Goal: Check status: Check status

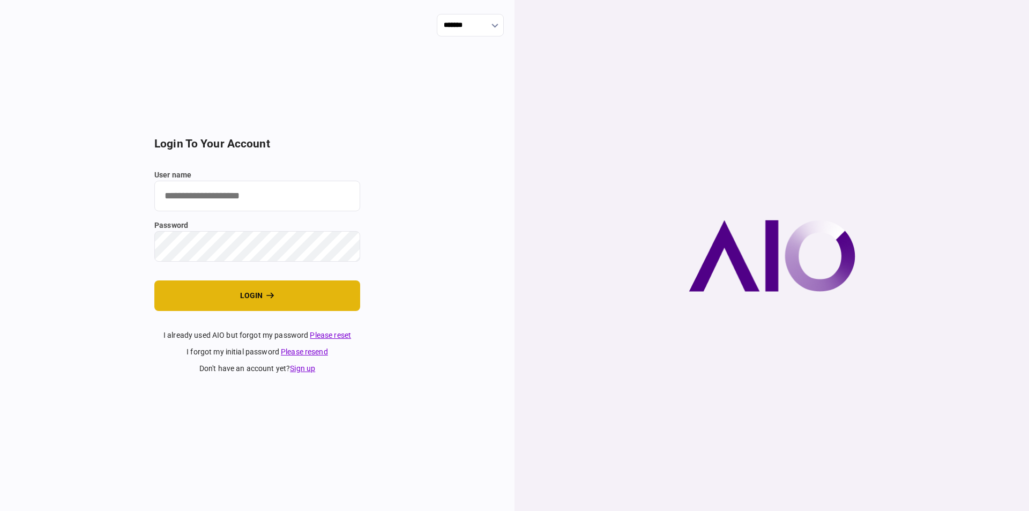
type input "*********"
click at [242, 299] on button "login" at bounding box center [257, 295] width 206 height 31
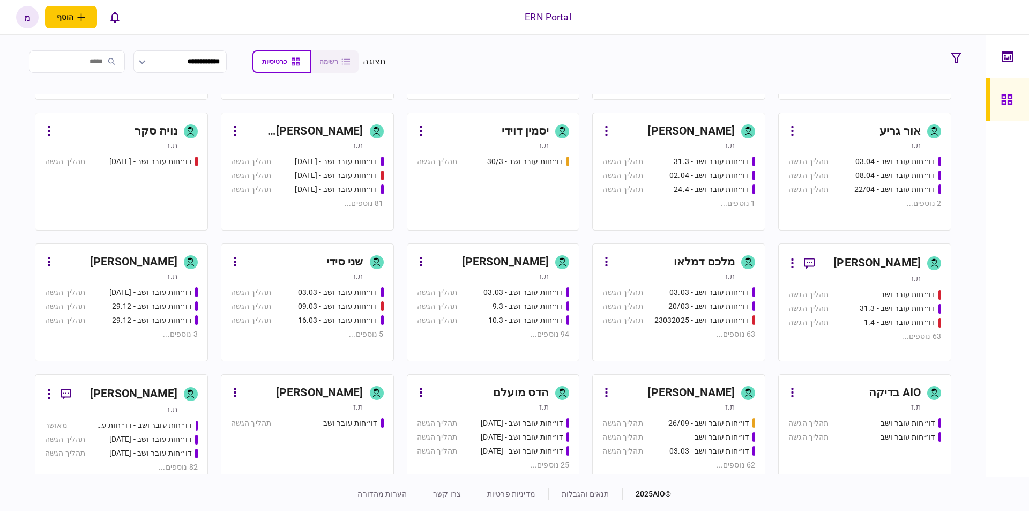
scroll to position [392, 0]
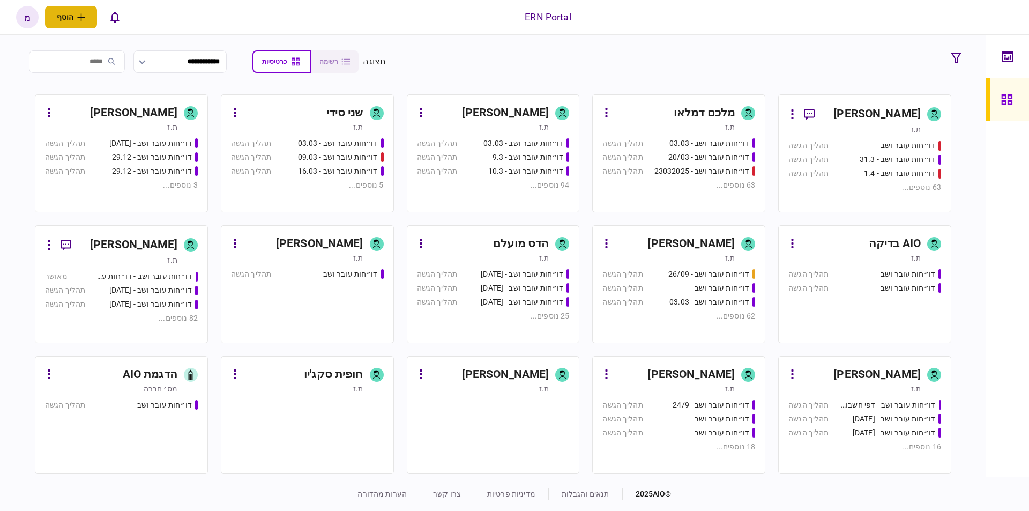
click at [72, 15] on button "הוסף" at bounding box center [71, 17] width 52 height 23
click at [101, 58] on div "לקוח פרטי" at bounding box center [88, 60] width 85 height 10
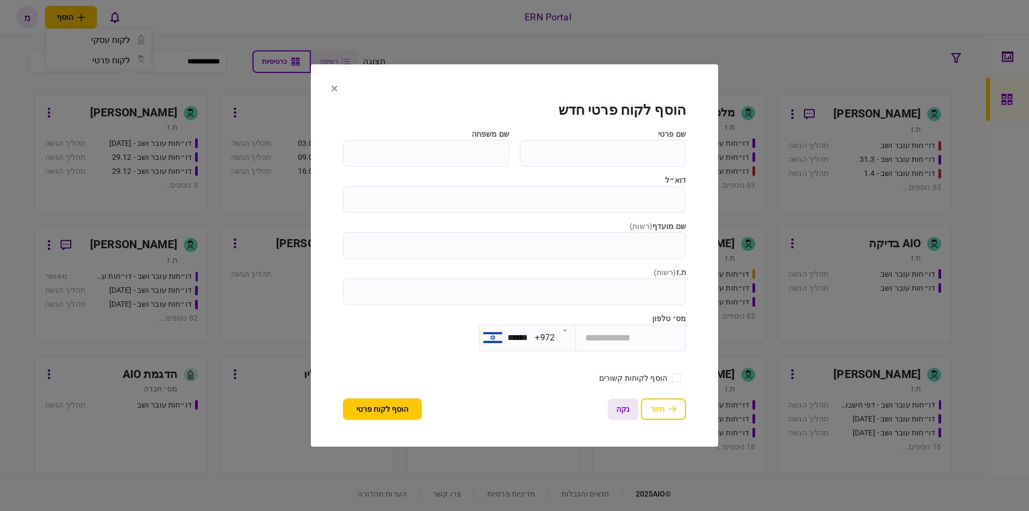
click at [625, 409] on button "נקה" at bounding box center [623, 408] width 31 height 21
click at [652, 403] on div "חזור נקה" at bounding box center [647, 408] width 78 height 21
click at [667, 412] on div "חזור נקה" at bounding box center [647, 408] width 78 height 21
click at [330, 87] on section "הוסף לקוח פרטי חדש שם פרטי שם משפחה דוא״ל שם מועדף ( רשות ) ת.ז ( רשות ) מס׳ טל…" at bounding box center [514, 255] width 407 height 383
click at [334, 86] on icon at bounding box center [335, 88] width 6 height 6
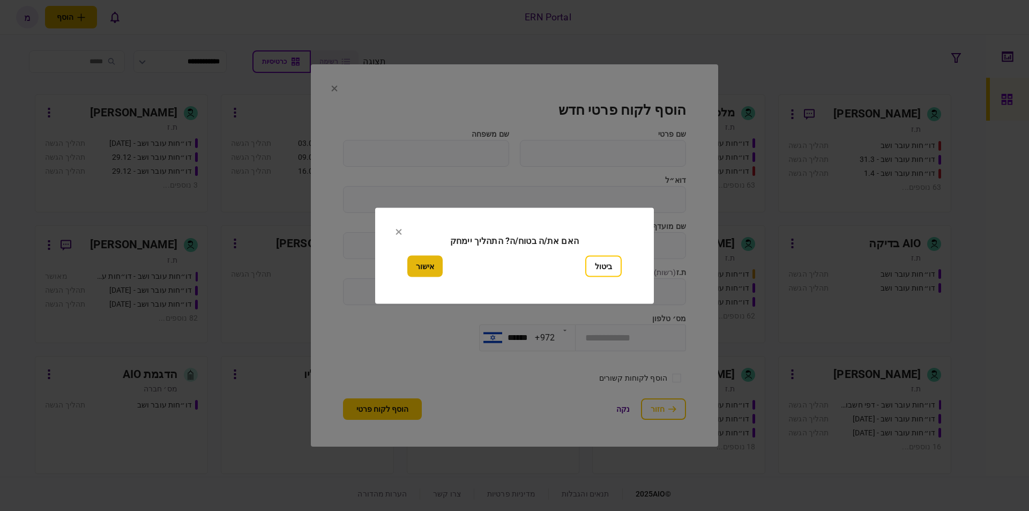
click at [431, 255] on button "אישור" at bounding box center [424, 265] width 35 height 21
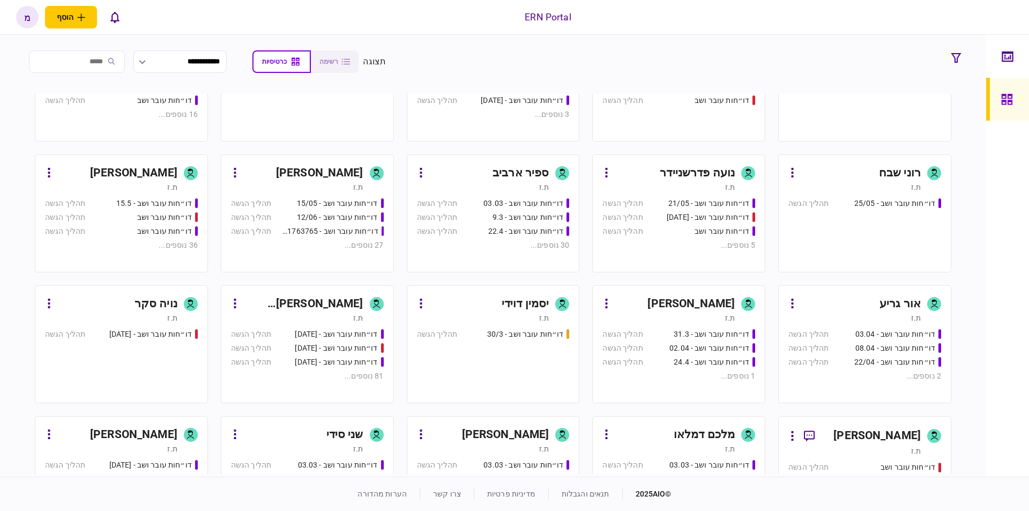
scroll to position [0, 0]
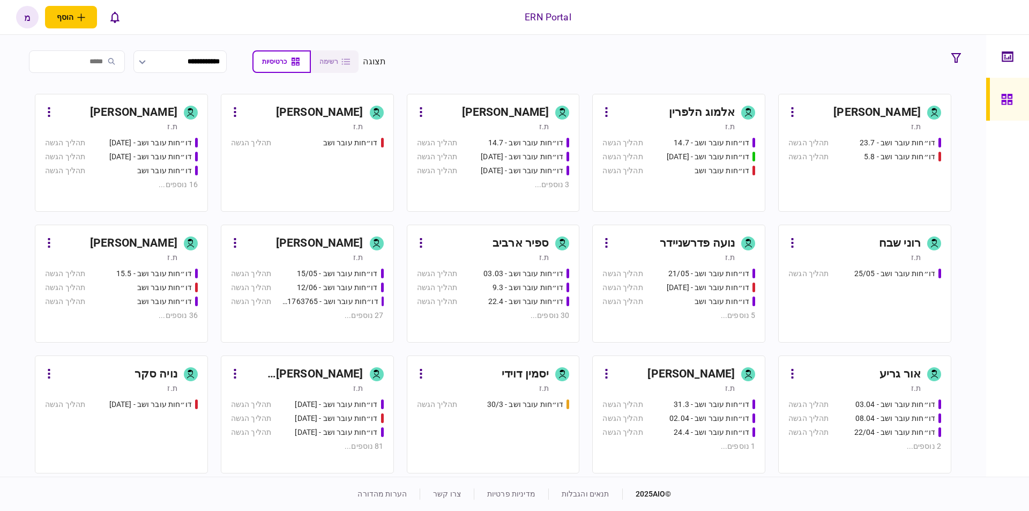
click at [530, 47] on section "**********" at bounding box center [493, 256] width 986 height 442
click at [828, 114] on div "[PERSON_NAME]" at bounding box center [861, 112] width 120 height 17
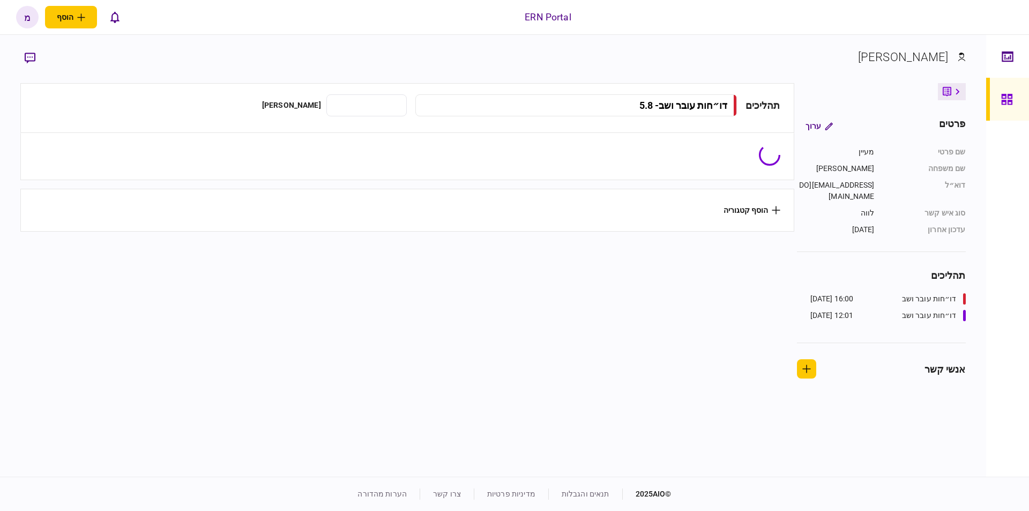
type input "**********"
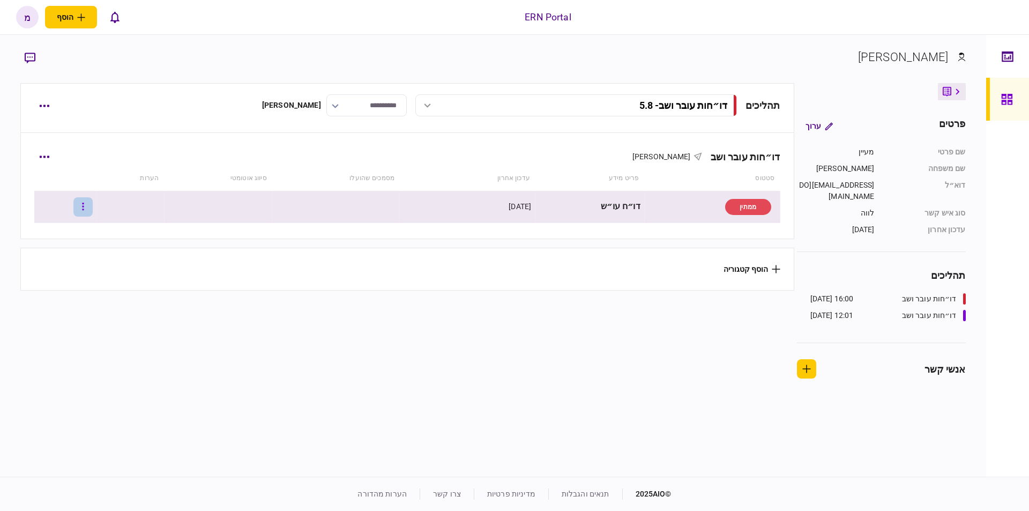
click at [93, 200] on button "button" at bounding box center [82, 206] width 19 height 19
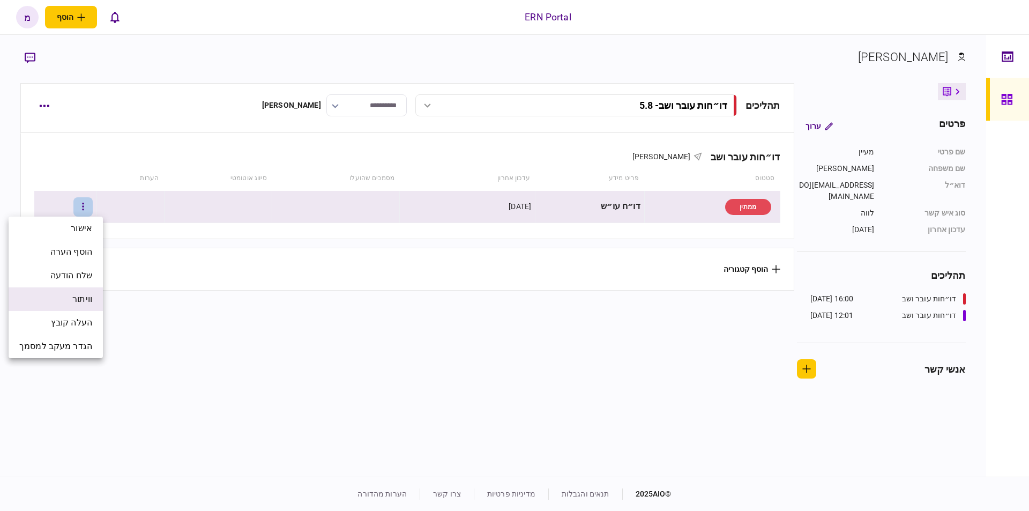
click at [85, 296] on span "וויתור" at bounding box center [82, 299] width 20 height 13
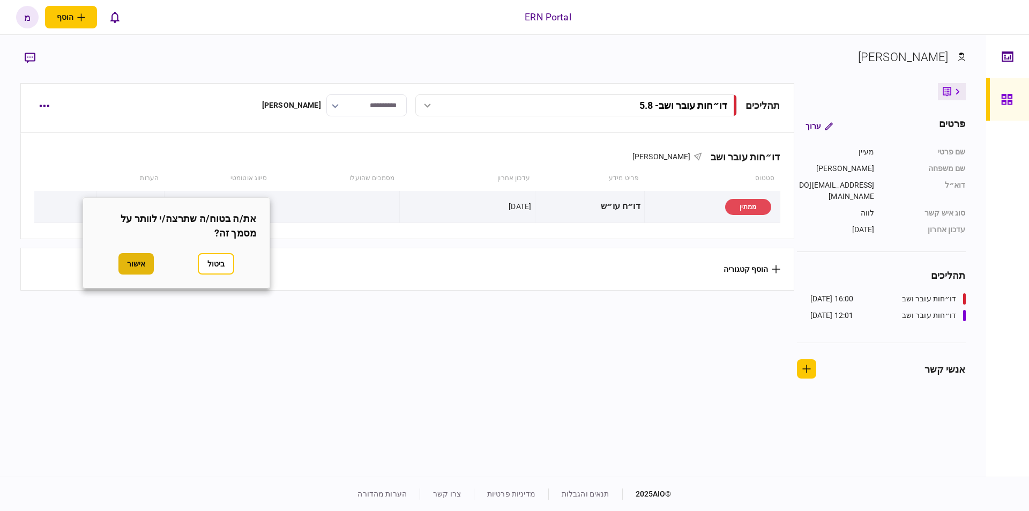
click at [139, 256] on button "אישור" at bounding box center [135, 263] width 35 height 21
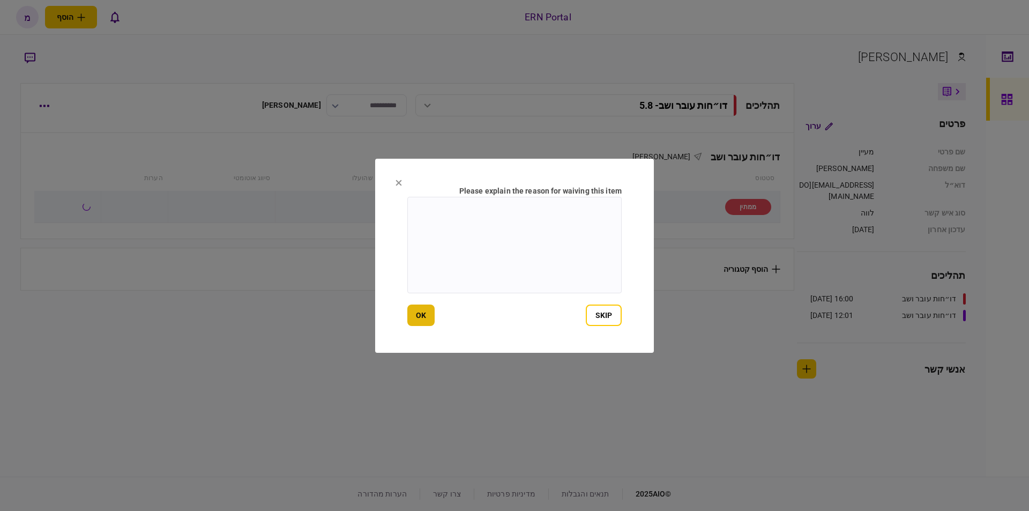
click at [420, 321] on button "ok" at bounding box center [420, 314] width 27 height 21
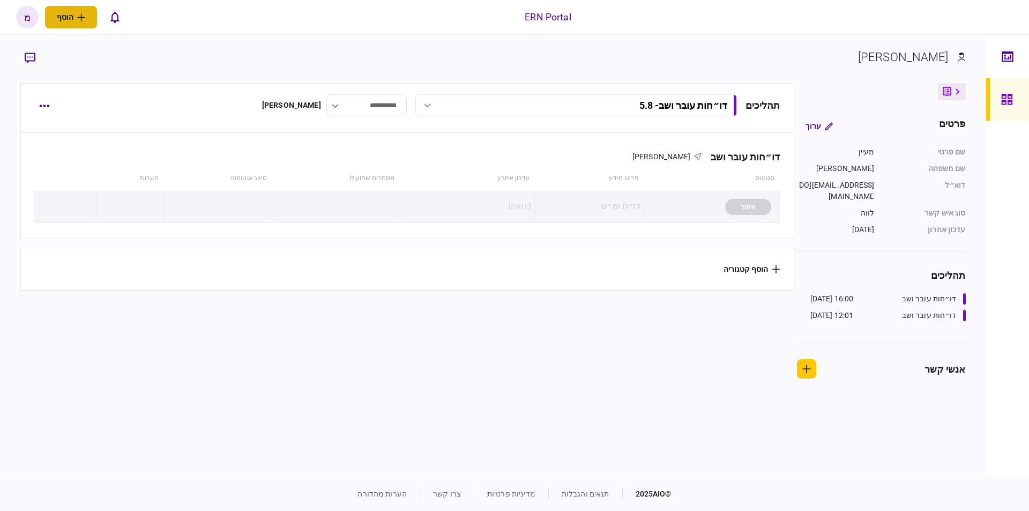
click at [83, 18] on icon "פתח תפריט להוספת לקוח" at bounding box center [81, 17] width 8 height 8
click at [209, 104] on div "**********" at bounding box center [419, 105] width 721 height 22
click at [56, 109] on div "**********" at bounding box center [407, 105] width 746 height 22
click at [44, 102] on button "button" at bounding box center [43, 105] width 19 height 19
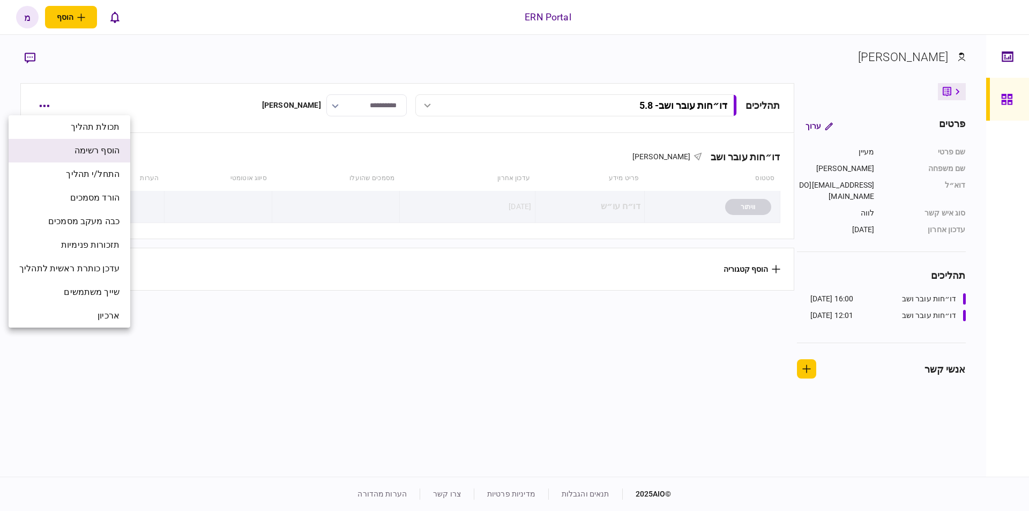
click at [70, 146] on li "הוסף רשימה" at bounding box center [70, 151] width 122 height 24
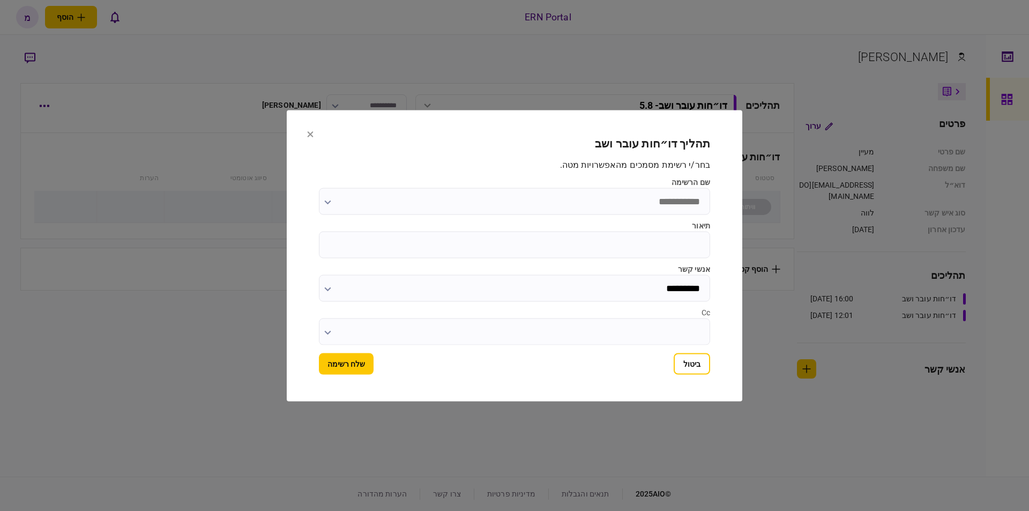
drag, startPoint x: 603, startPoint y: 195, endPoint x: 601, endPoint y: 244, distance: 48.8
click at [600, 246] on div "בחר/י רשימת מסמכים מהאפשרויות מטה . שם הרשימה תיאור אנשי קשר ********* Cc" at bounding box center [514, 251] width 391 height 187
click at [601, 244] on input "תיאור" at bounding box center [514, 244] width 391 height 27
click at [429, 204] on input "שם הרשימה" at bounding box center [514, 201] width 391 height 27
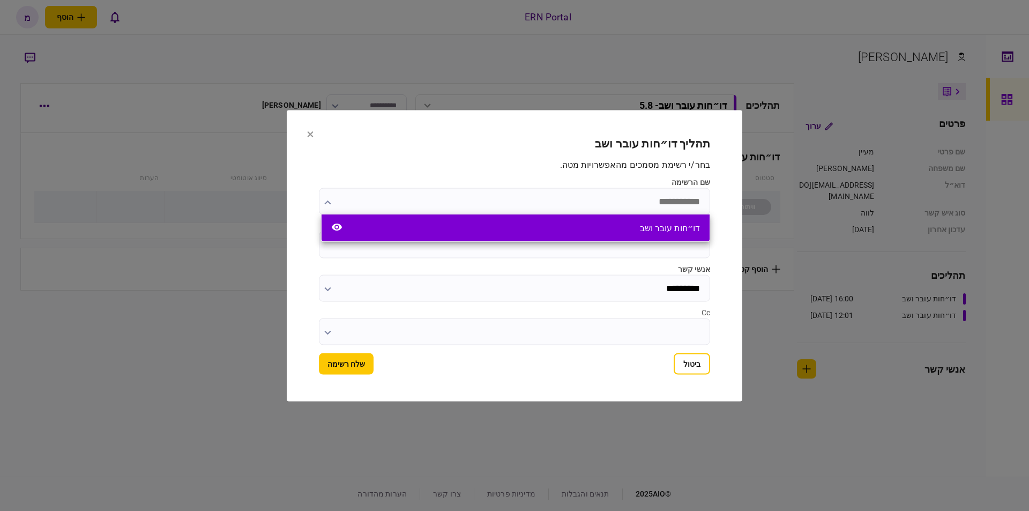
click at [501, 237] on div "דו״חות עובר ושב" at bounding box center [516, 227] width 388 height 27
type input "**********"
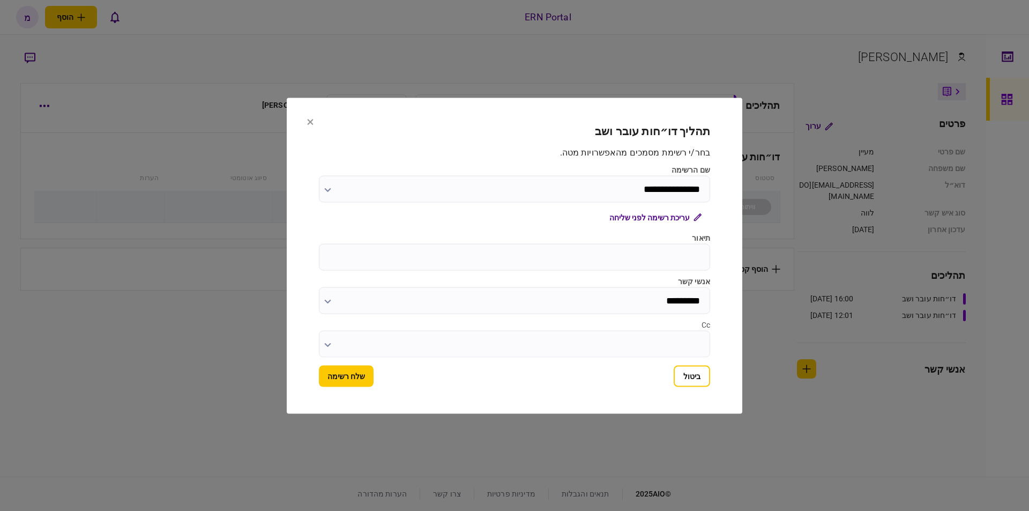
click at [462, 252] on input "תיאור" at bounding box center [514, 256] width 391 height 27
type input "*****"
click at [356, 374] on button "שלח רשימה" at bounding box center [346, 375] width 55 height 21
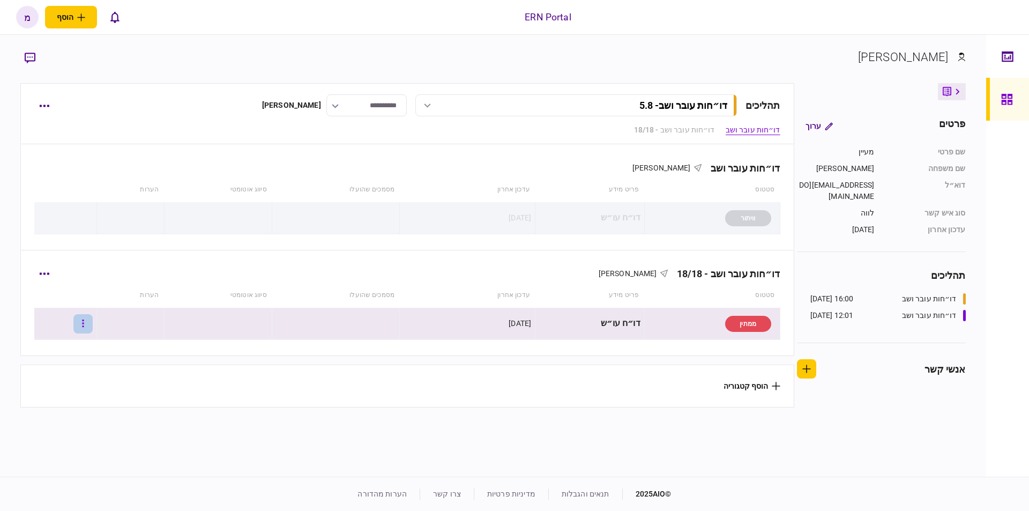
click at [84, 328] on icon "button" at bounding box center [83, 323] width 2 height 10
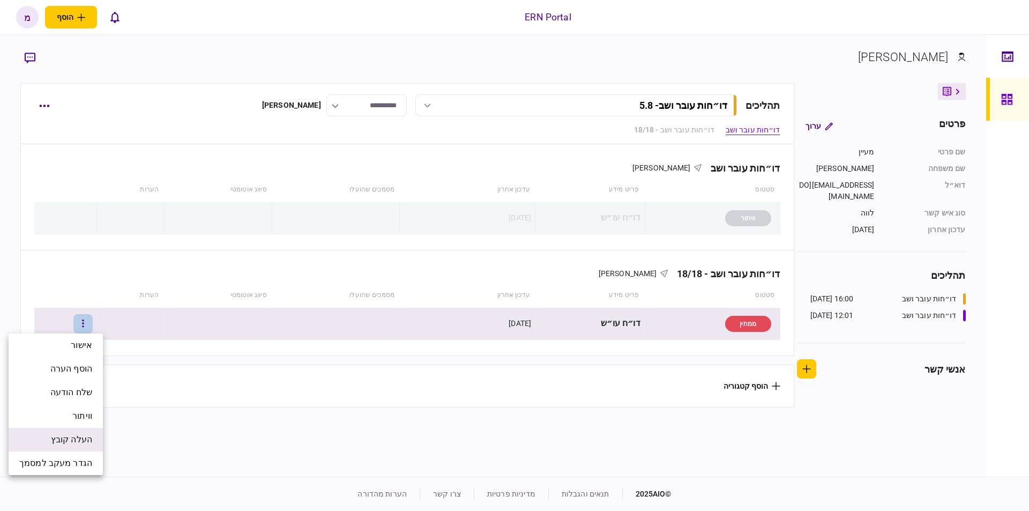
click at [56, 436] on span "העלה קובץ" at bounding box center [71, 439] width 41 height 13
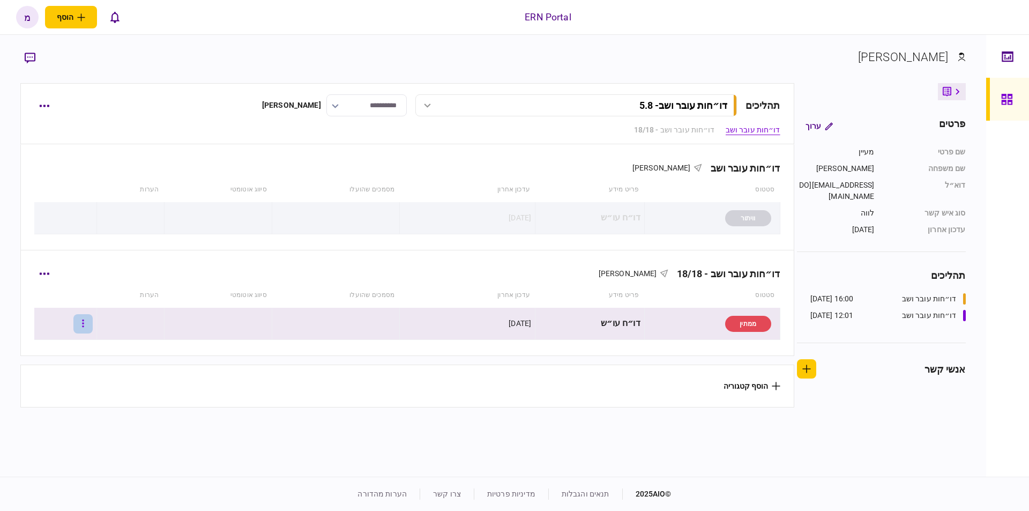
click at [84, 319] on icon "button" at bounding box center [83, 323] width 2 height 10
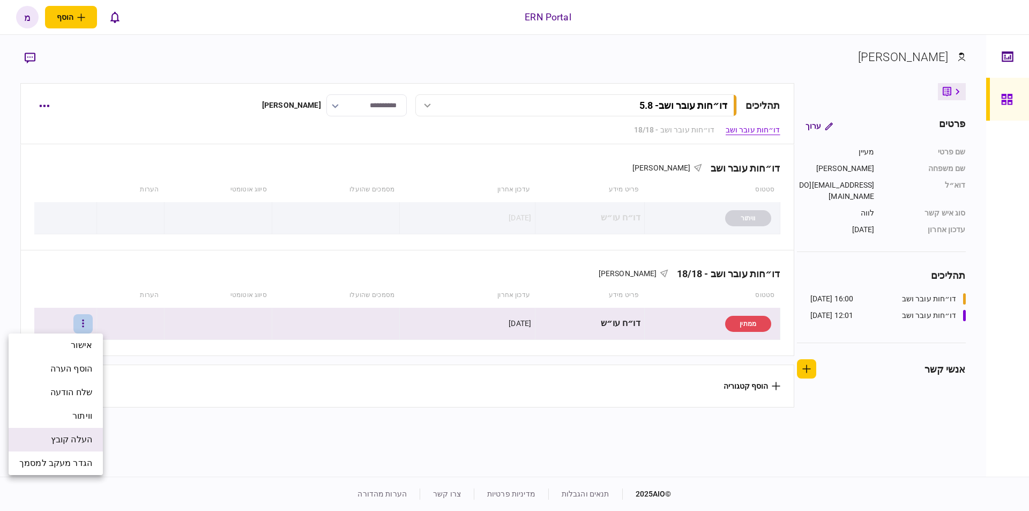
click at [84, 443] on span "העלה קובץ" at bounding box center [71, 439] width 41 height 13
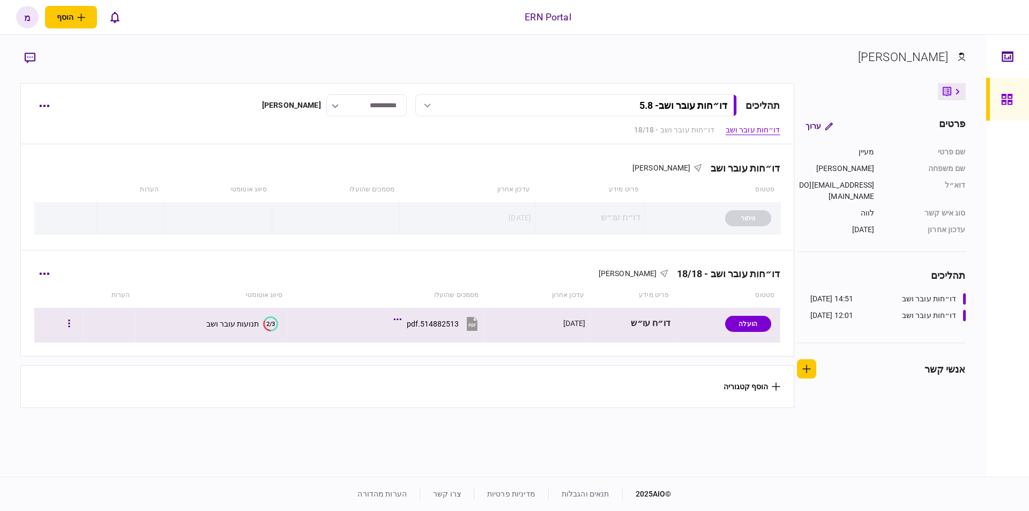
click at [273, 315] on section "2/3 תנועות עובר ושב" at bounding box center [208, 323] width 139 height 24
click at [271, 322] on text "2/3" at bounding box center [270, 323] width 9 height 7
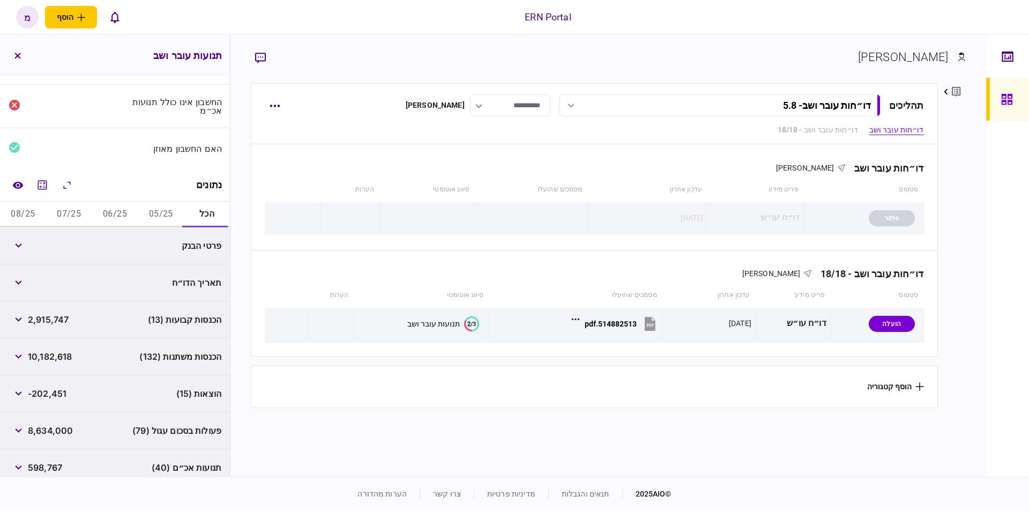
scroll to position [129, 0]
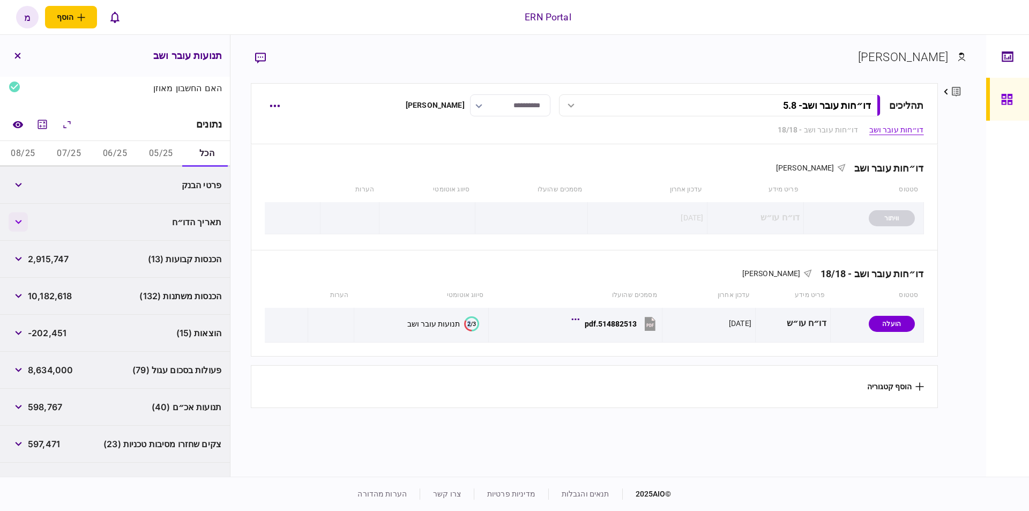
click at [21, 217] on button "button" at bounding box center [18, 221] width 19 height 19
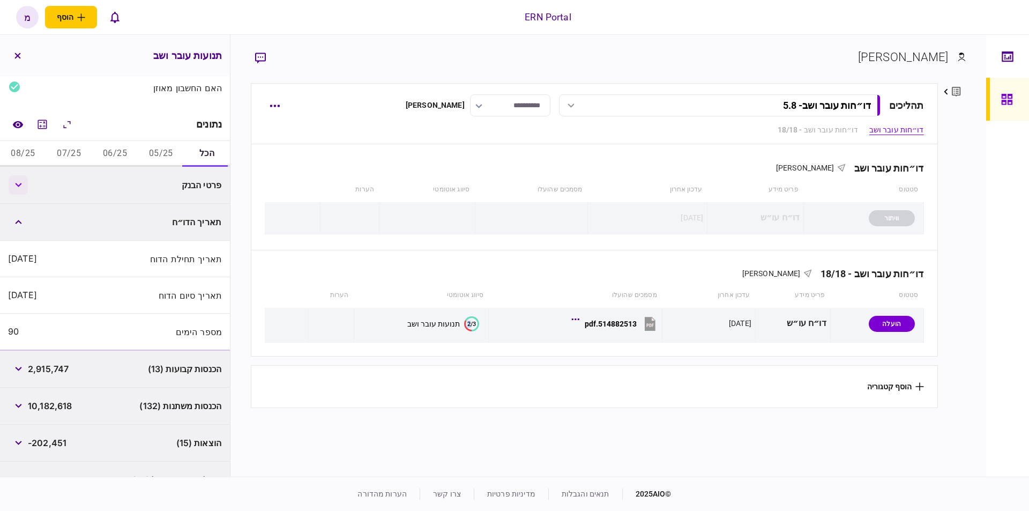
click at [22, 184] on icon "button" at bounding box center [18, 185] width 7 height 4
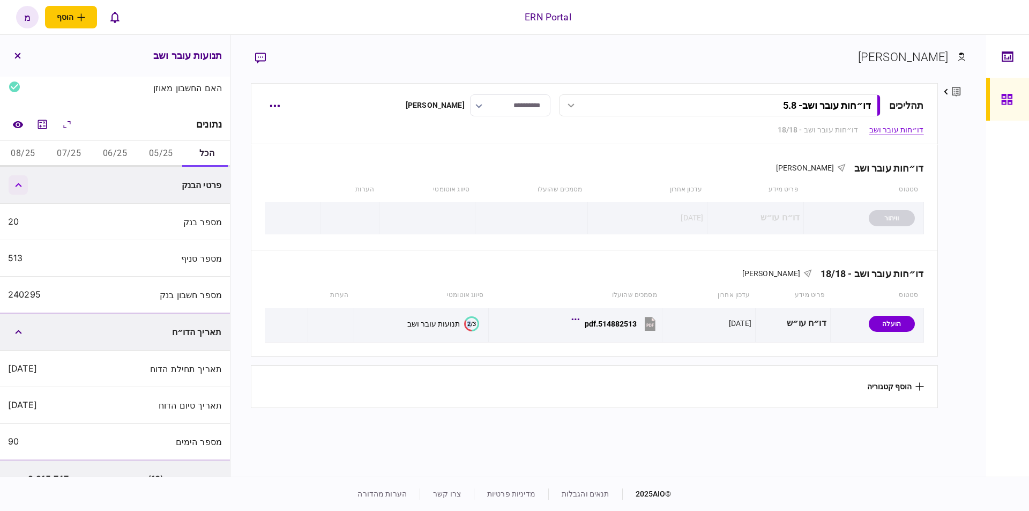
click at [22, 183] on icon "button" at bounding box center [18, 185] width 7 height 4
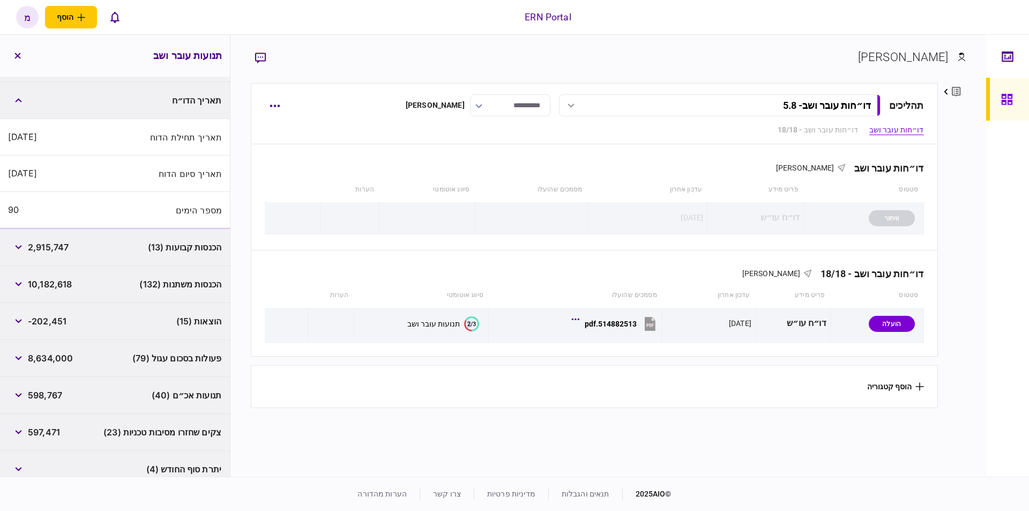
scroll to position [311, 0]
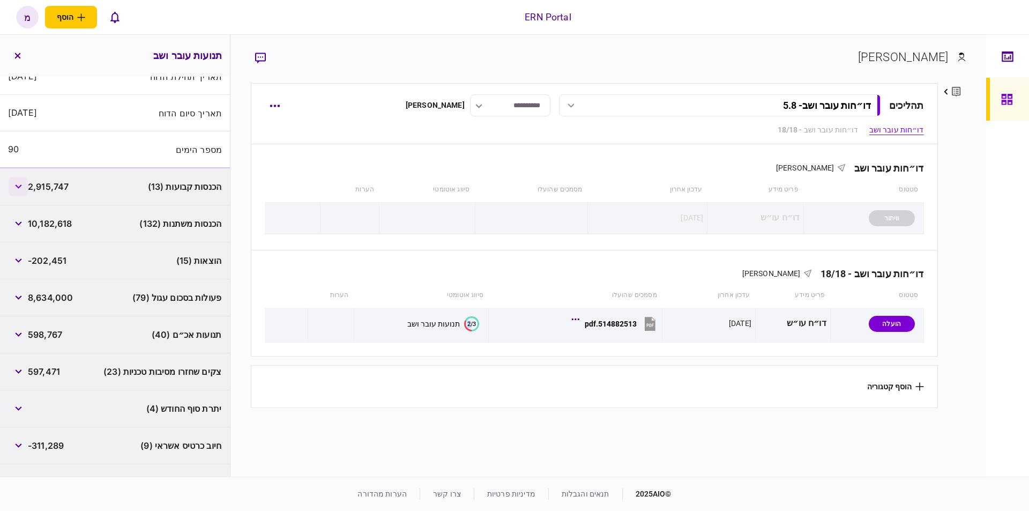
click at [21, 184] on icon "button" at bounding box center [18, 186] width 6 height 4
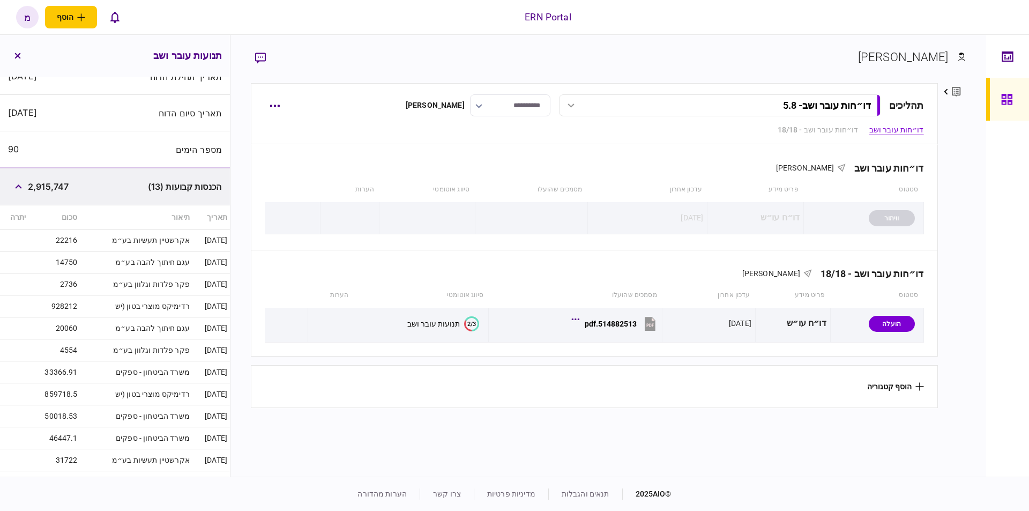
click at [99, 240] on td "אקרשטיין תעשיות בע״מ" at bounding box center [136, 240] width 112 height 22
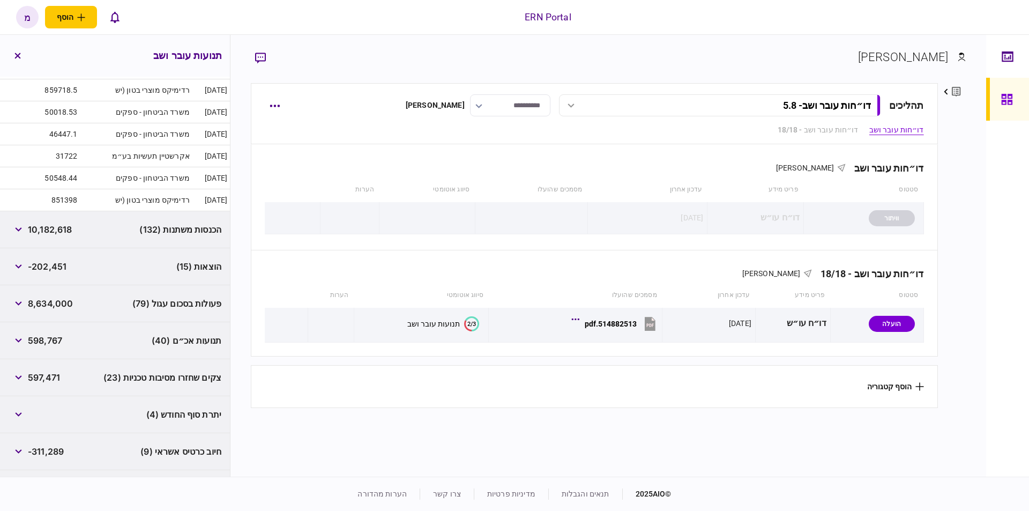
scroll to position [643, 0]
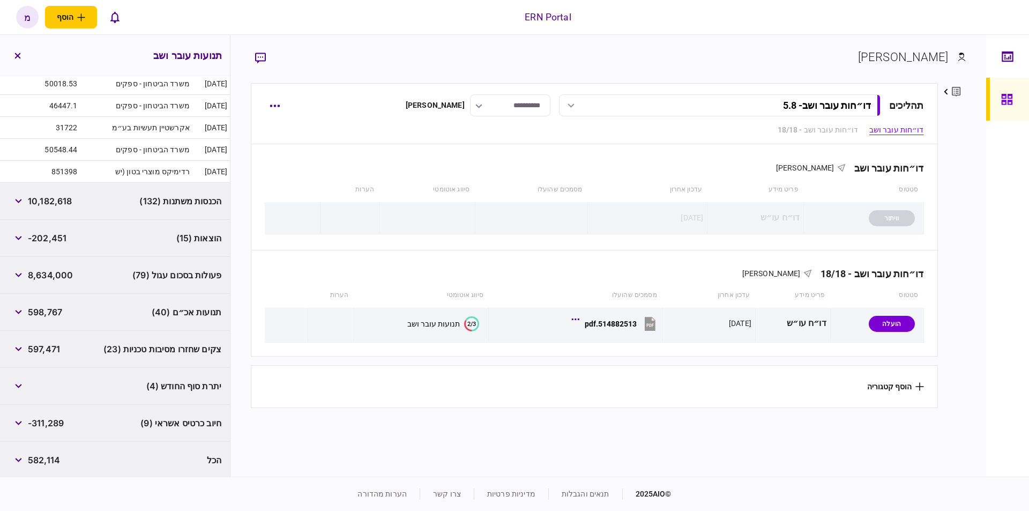
click at [199, 307] on span "תנועות אכ״ם (40)" at bounding box center [187, 312] width 70 height 13
click at [24, 305] on button "button" at bounding box center [18, 311] width 19 height 19
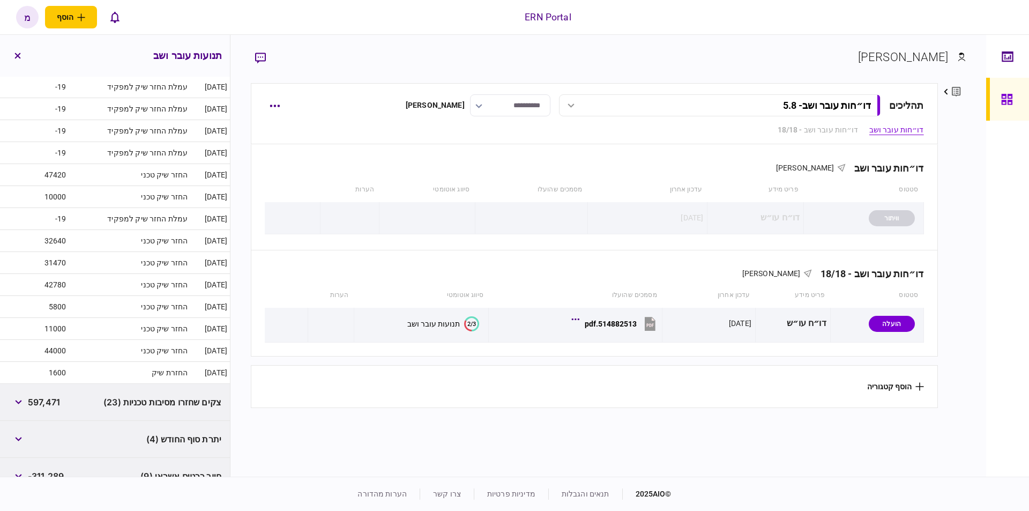
scroll to position [1547, 0]
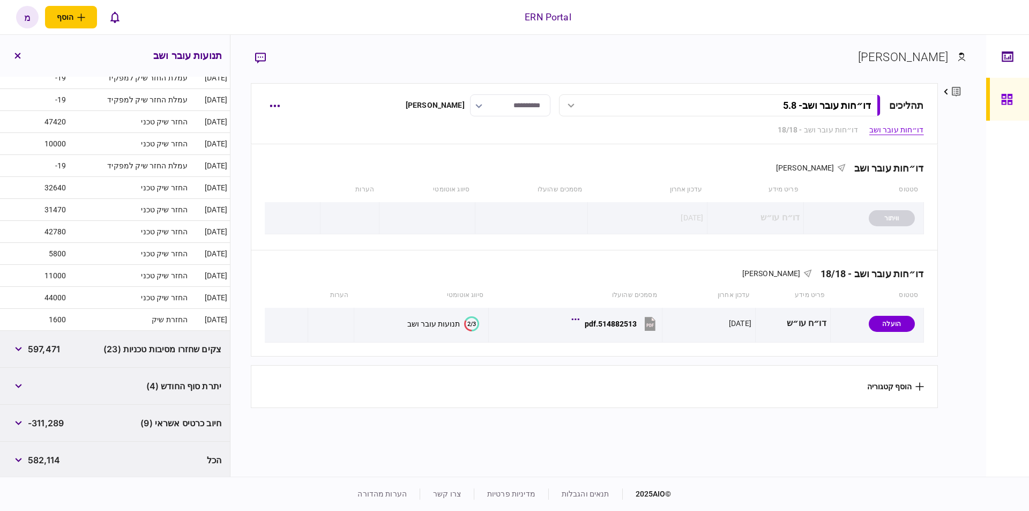
click at [30, 378] on div "יתרת סוף החודש (4)" at bounding box center [115, 386] width 230 height 37
click at [22, 384] on icon "button" at bounding box center [18, 386] width 7 height 4
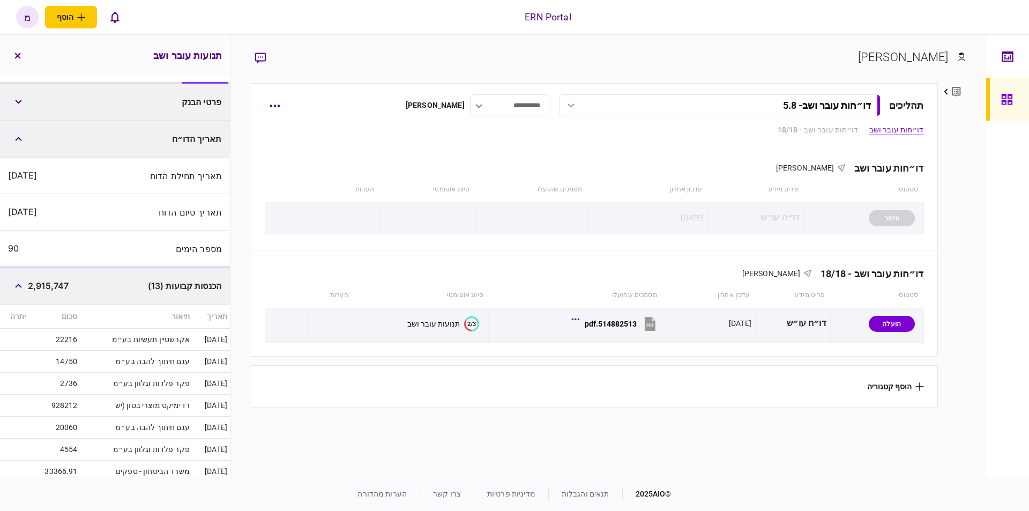
scroll to position [0, 0]
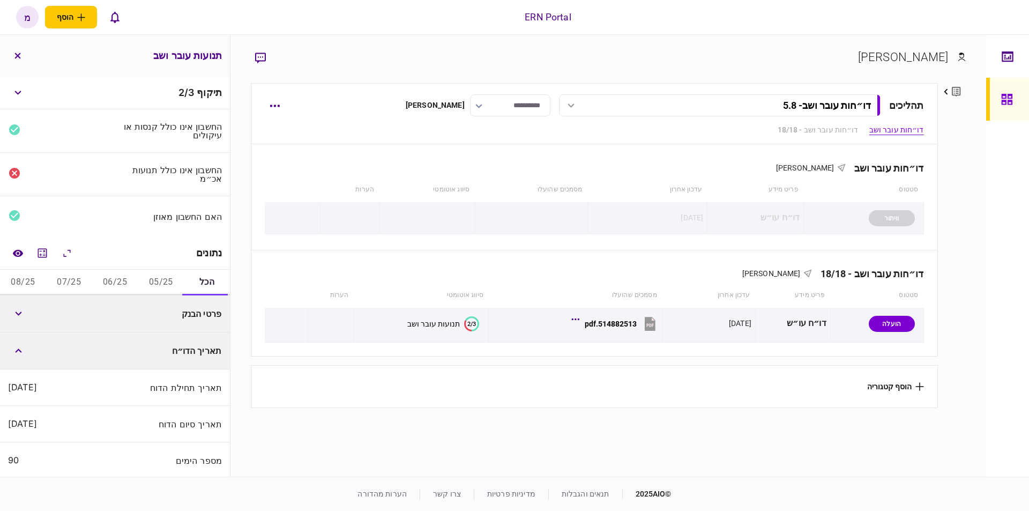
click at [162, 280] on button "05/25" at bounding box center [161, 283] width 46 height 26
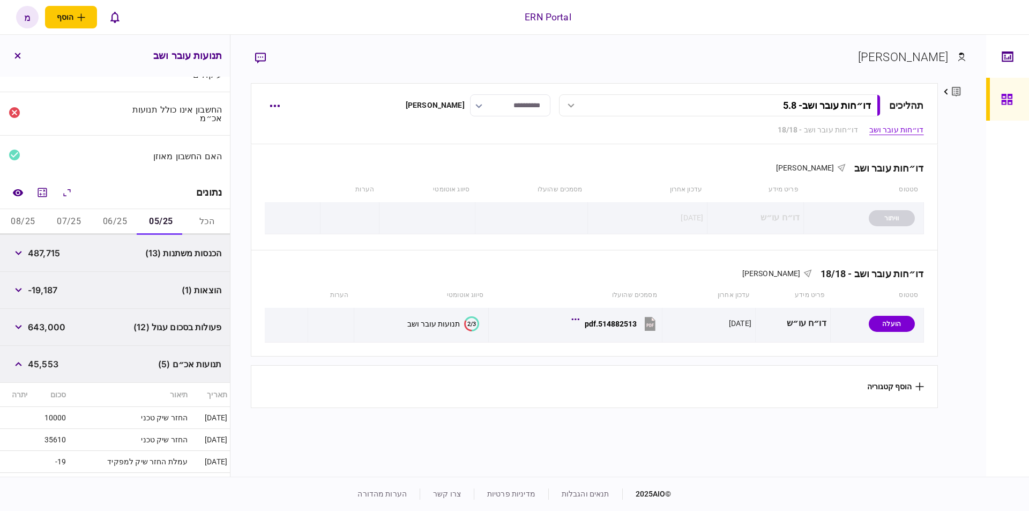
scroll to position [122, 0]
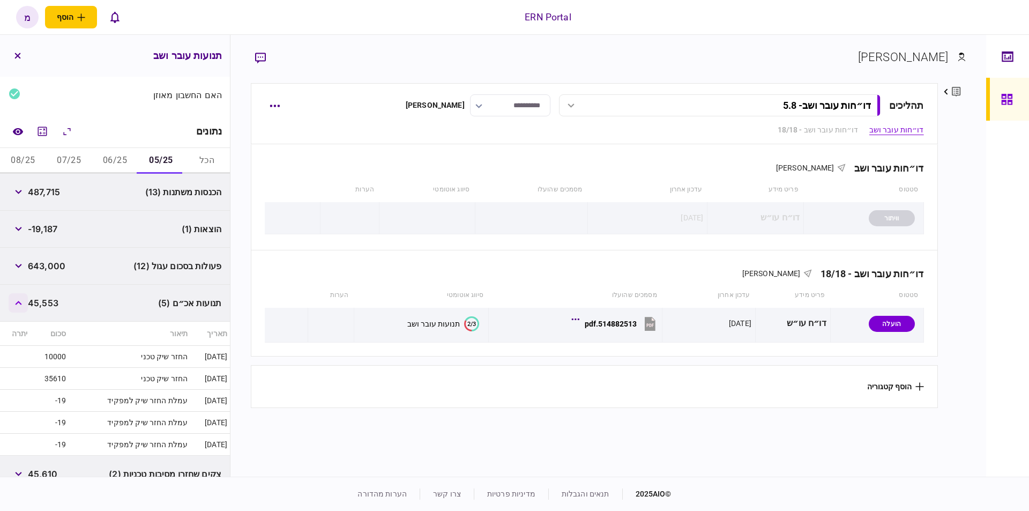
click at [27, 301] on button "button" at bounding box center [18, 302] width 19 height 19
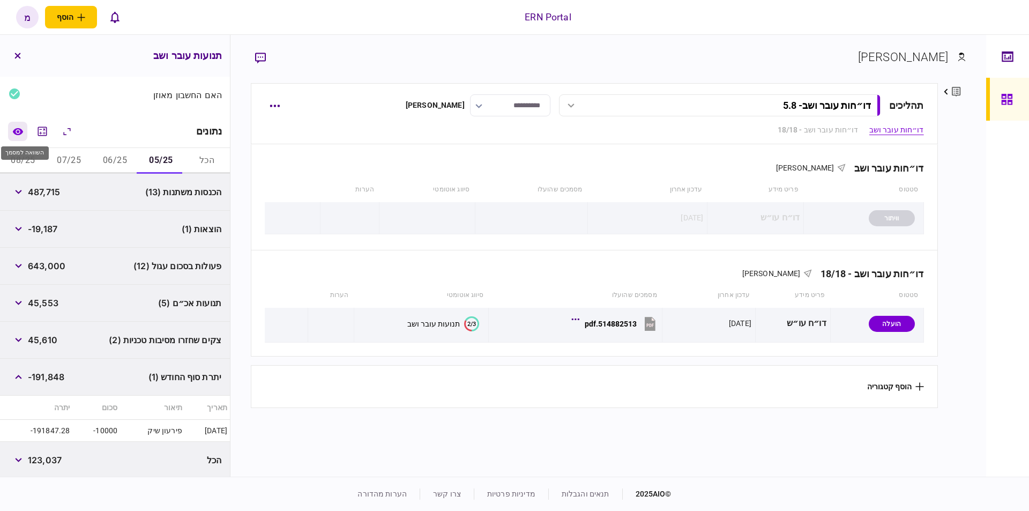
click at [20, 131] on icon "השוואה למסמך" at bounding box center [17, 132] width 11 height 8
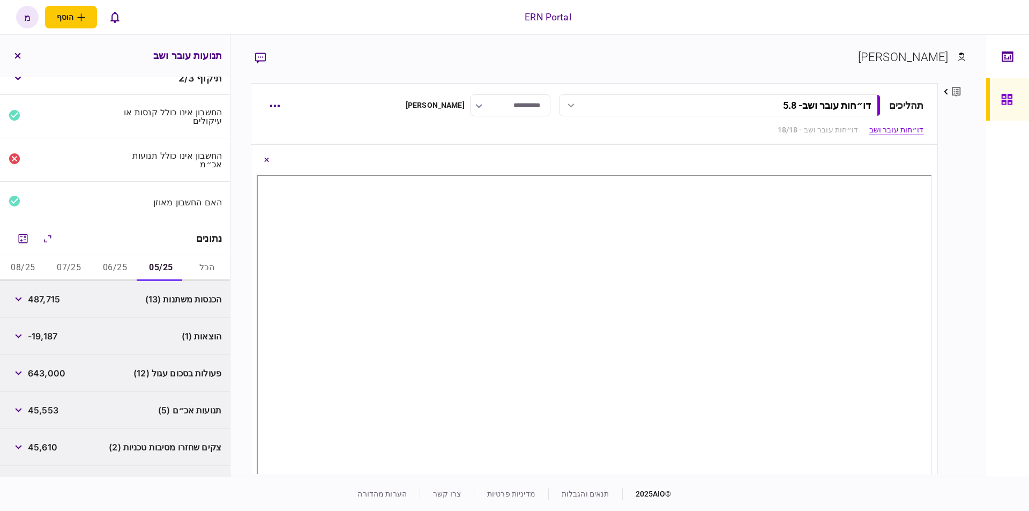
scroll to position [75, 0]
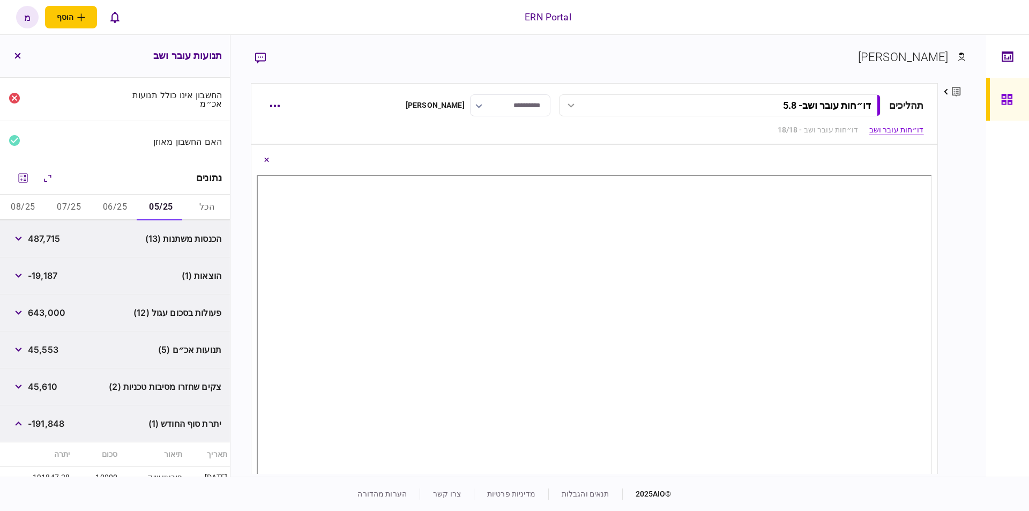
click at [162, 243] on div "הכנסות משתנות (13) 487,715" at bounding box center [115, 238] width 230 height 37
drag, startPoint x: 20, startPoint y: 235, endPoint x: 26, endPoint y: 235, distance: 5.9
click at [21, 236] on icon "button" at bounding box center [18, 238] width 7 height 4
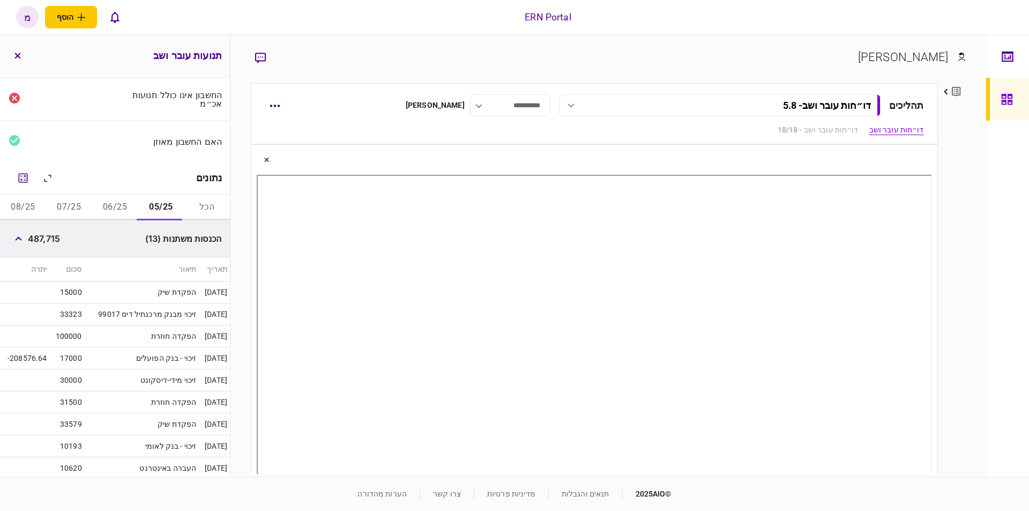
scroll to position [136, 0]
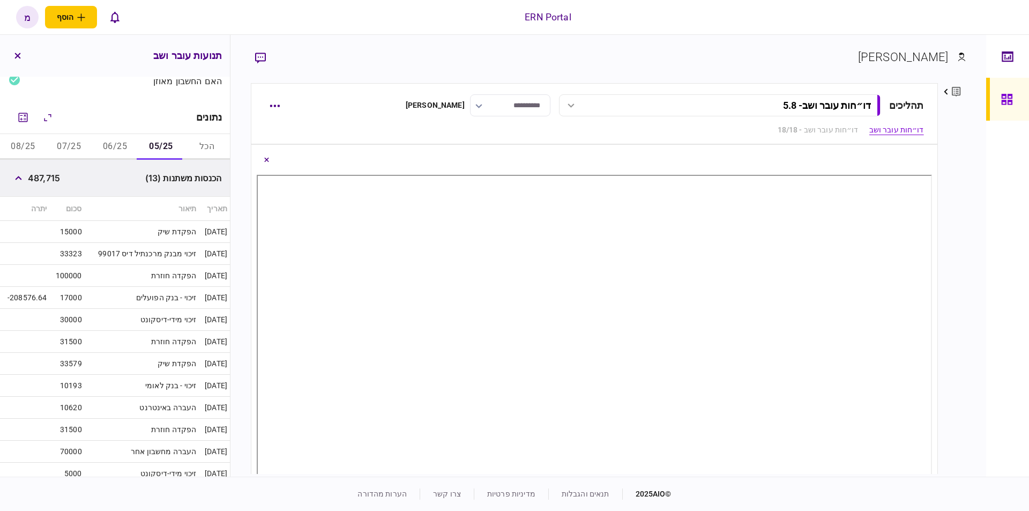
click at [137, 276] on td "הפקדה חוזרת" at bounding box center [142, 276] width 115 height 22
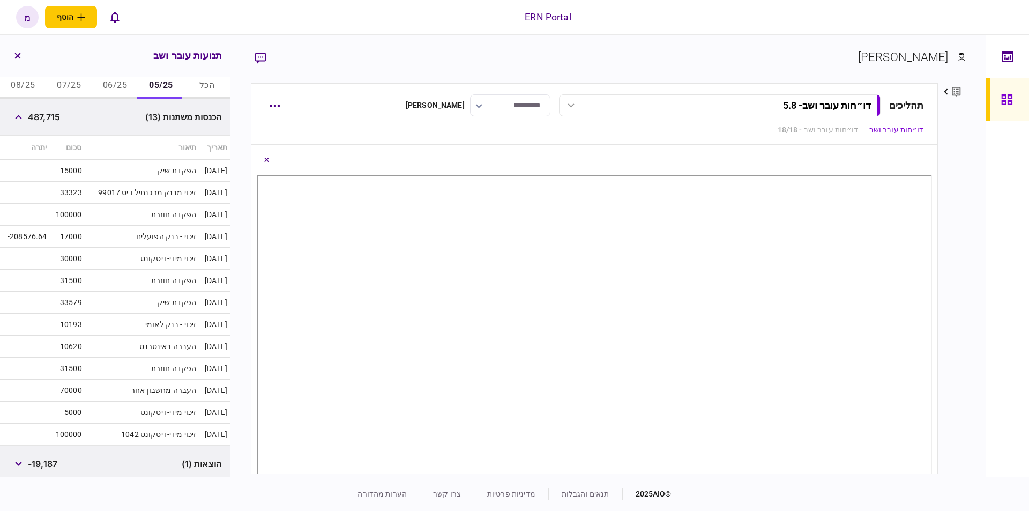
click at [115, 304] on td "הפקדת שיק" at bounding box center [142, 303] width 115 height 22
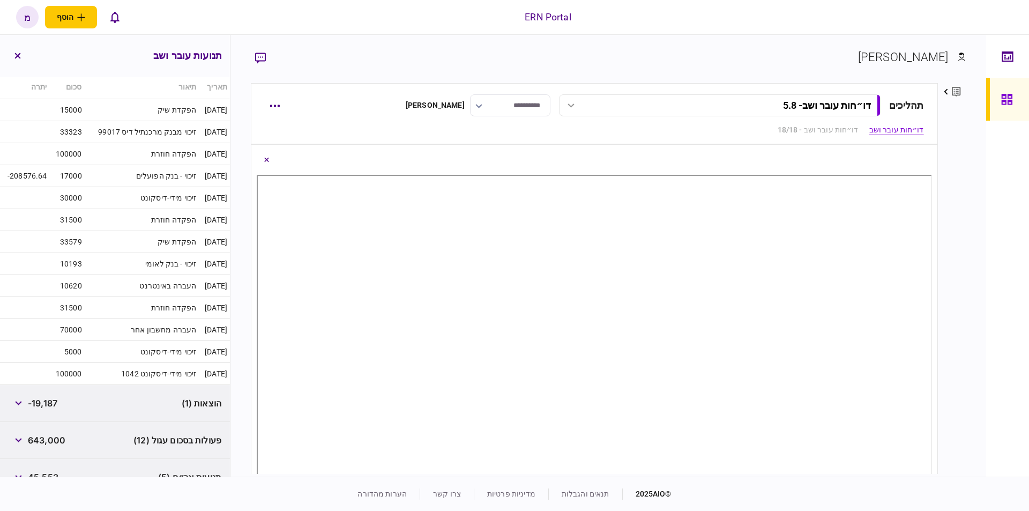
click at [138, 209] on td "הפקדה חוזרת" at bounding box center [142, 220] width 115 height 22
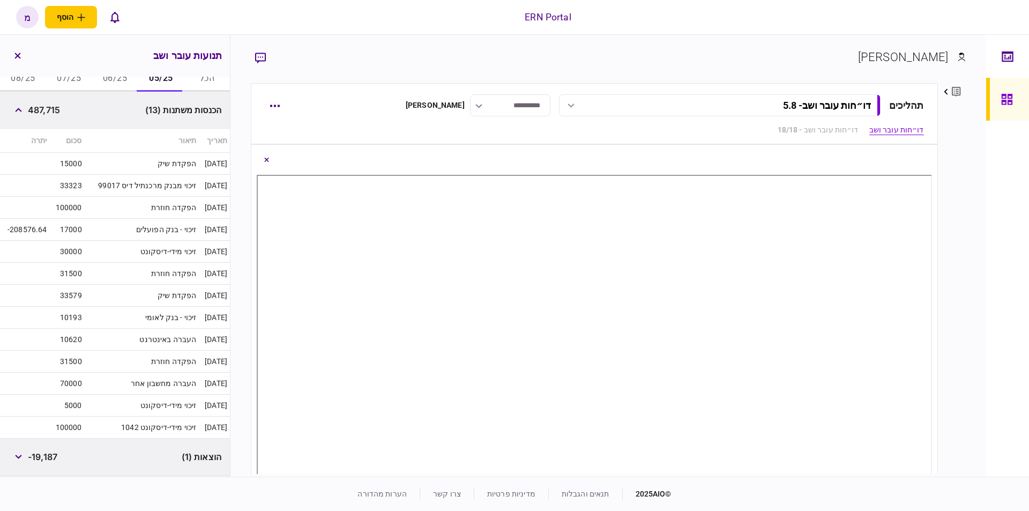
scroll to position [150, 0]
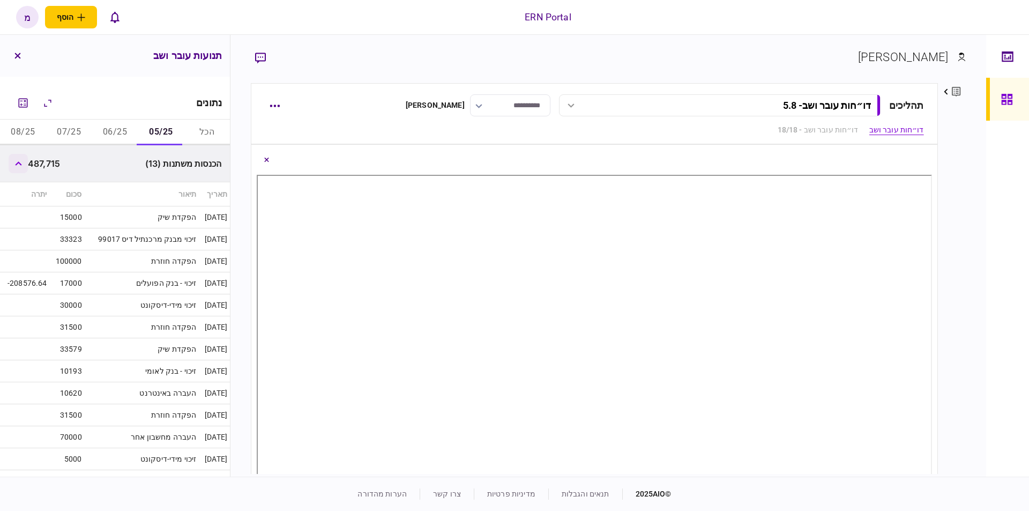
click at [21, 159] on button "button" at bounding box center [18, 163] width 19 height 19
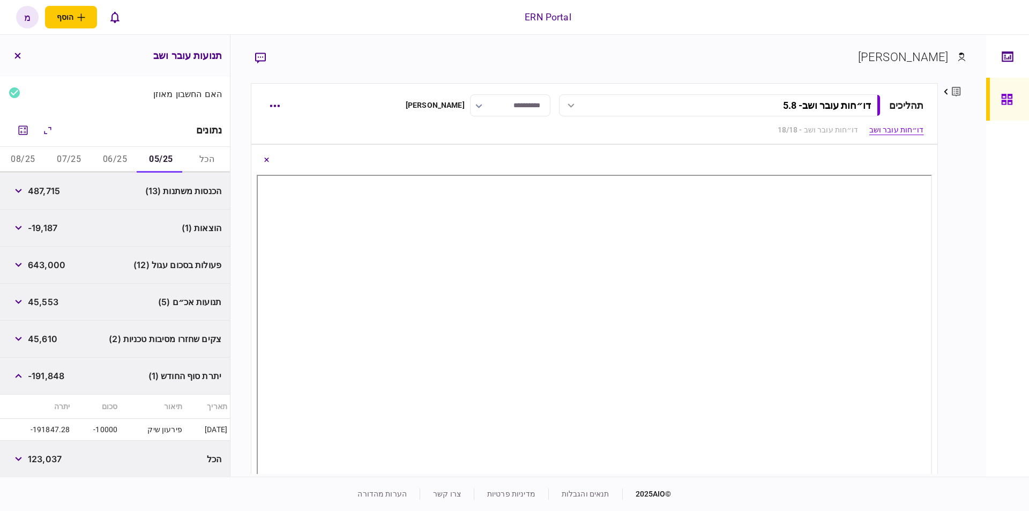
scroll to position [122, 0]
click at [17, 224] on button "button" at bounding box center [18, 228] width 19 height 19
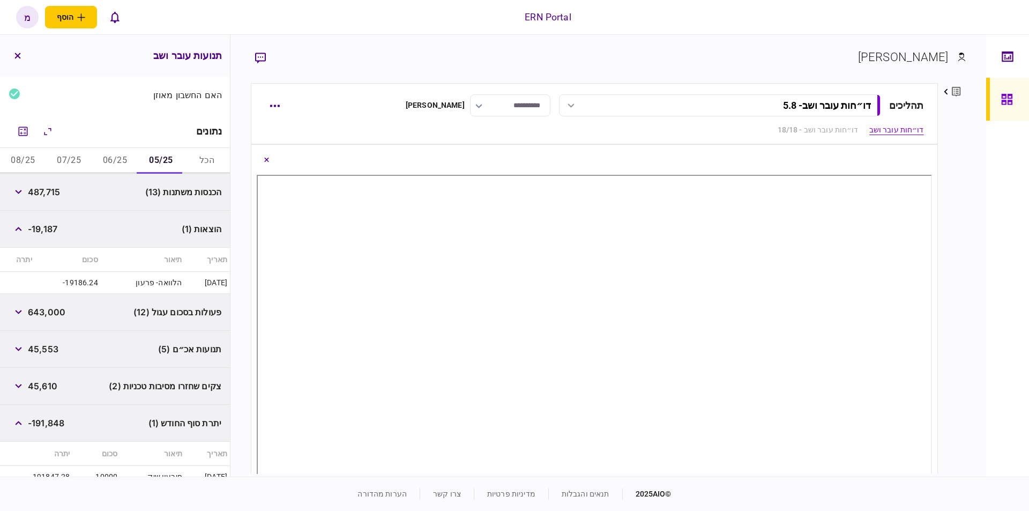
click at [65, 279] on td "-19186.24" at bounding box center [68, 283] width 66 height 22
click at [207, 280] on td "[DATE]" at bounding box center [207, 283] width 46 height 22
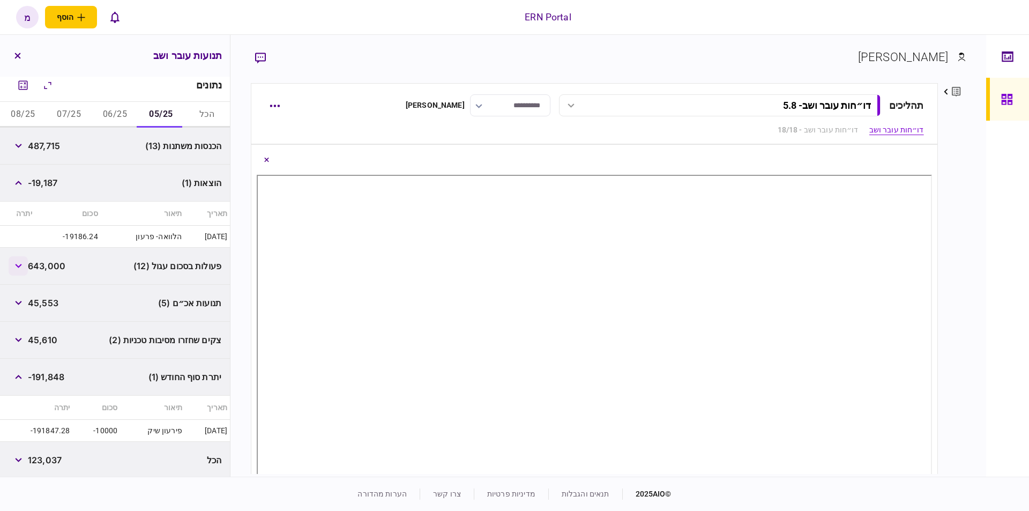
click at [19, 265] on icon "button" at bounding box center [18, 266] width 7 height 4
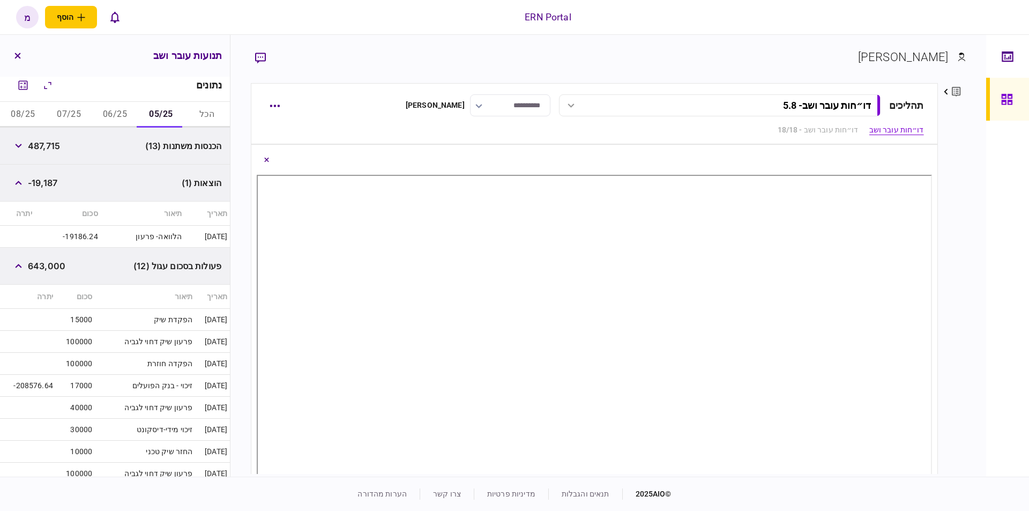
scroll to position [289, 0]
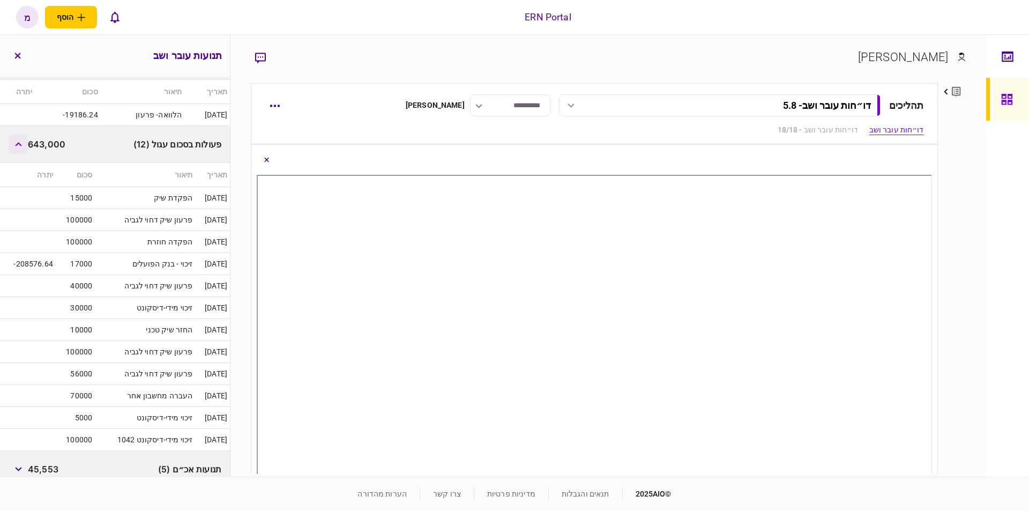
click at [18, 143] on icon "button" at bounding box center [18, 144] width 6 height 4
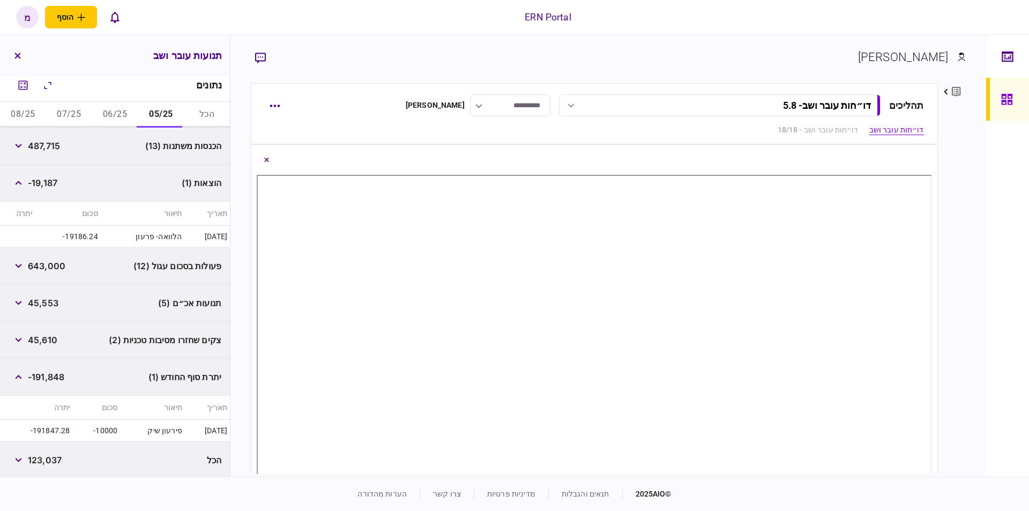
scroll to position [114, 0]
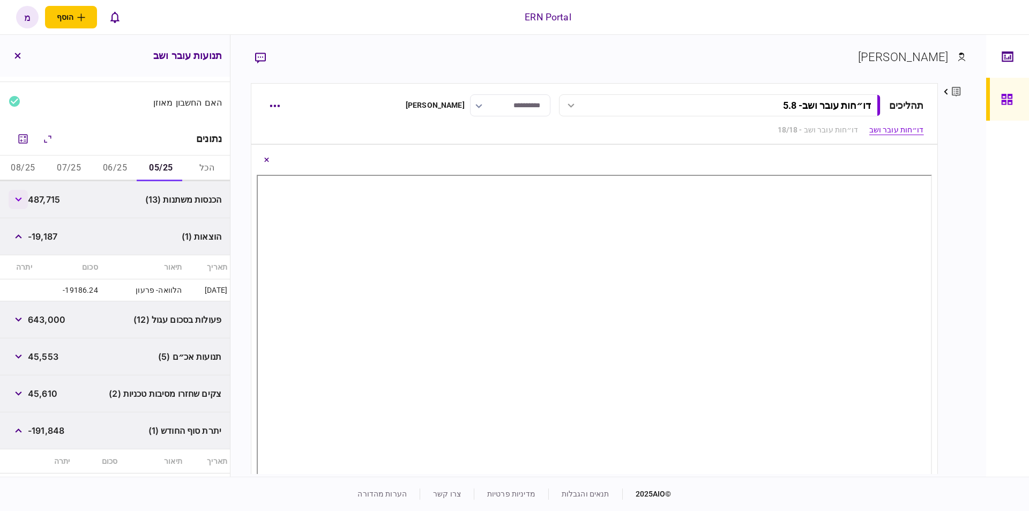
click at [19, 192] on button "button" at bounding box center [18, 199] width 19 height 19
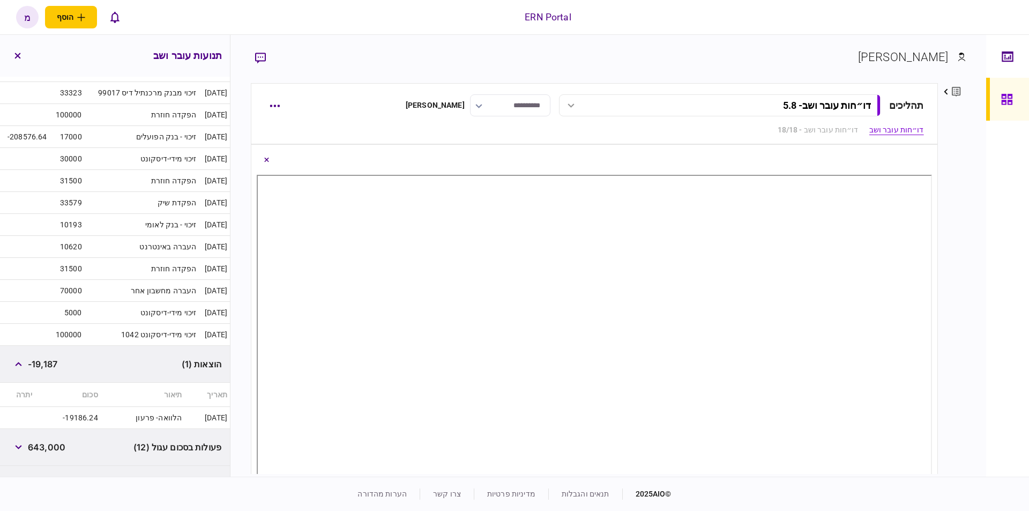
scroll to position [418, 0]
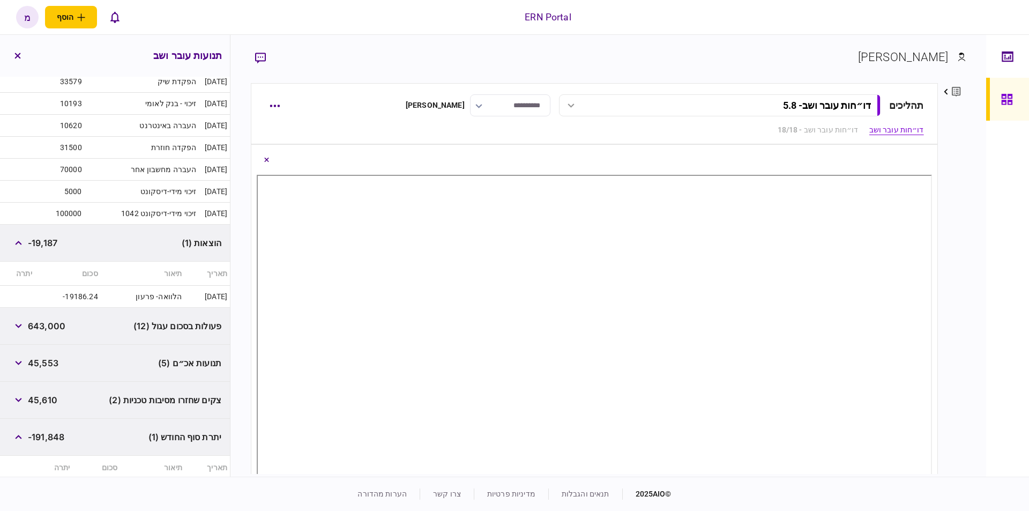
click at [10, 322] on div "פעולות בסכום עגול (12) 643,000" at bounding box center [115, 326] width 230 height 37
click at [19, 324] on icon "button" at bounding box center [18, 326] width 7 height 4
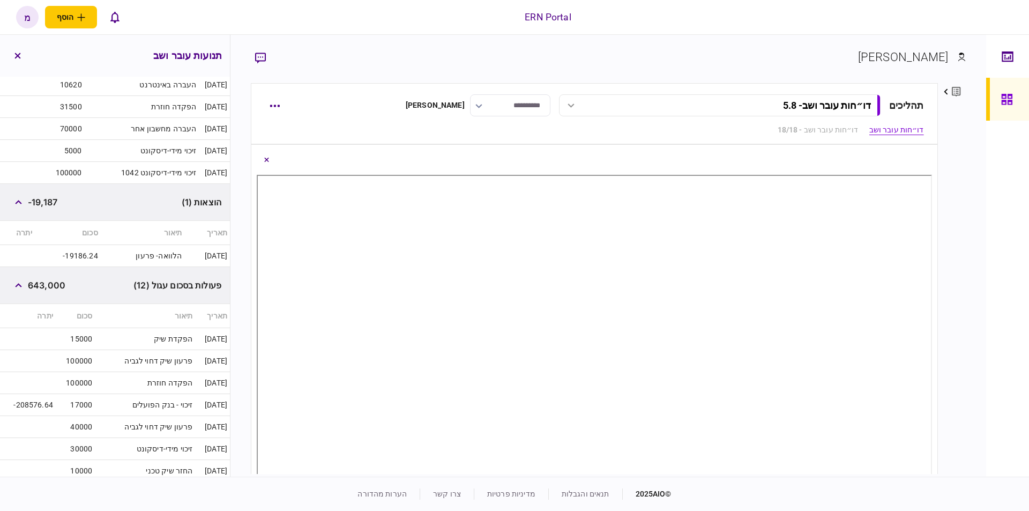
scroll to position [405, 0]
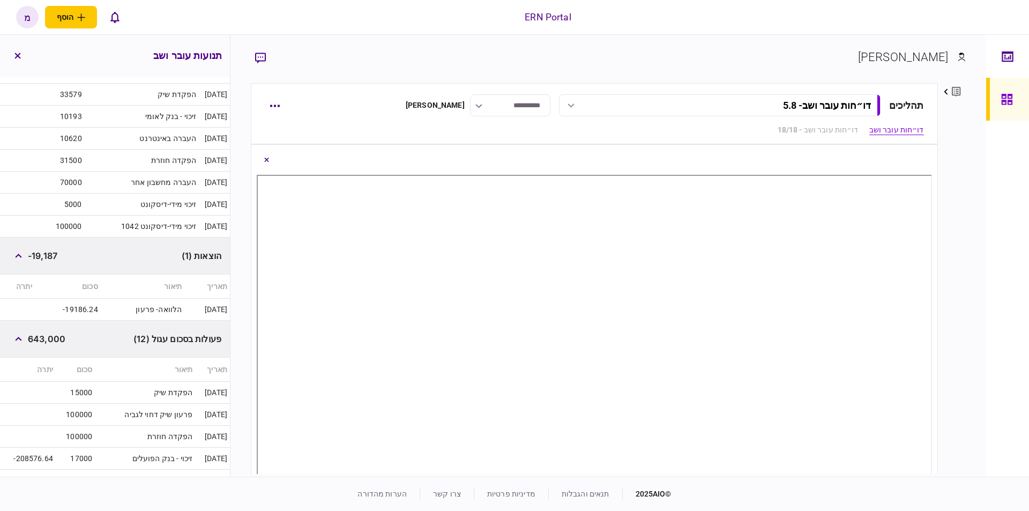
click at [134, 211] on td "זיכוי מידי-דיסקונט" at bounding box center [142, 205] width 115 height 22
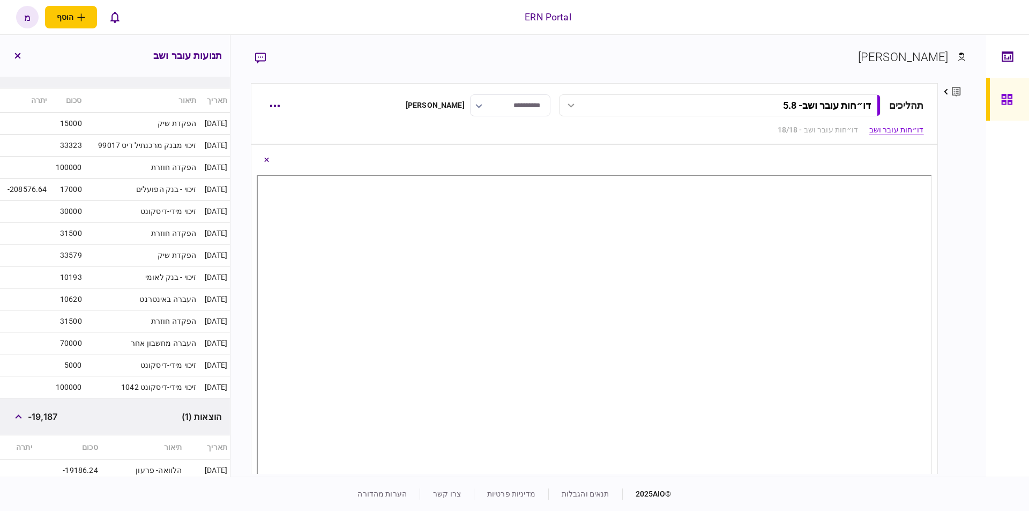
scroll to position [137, 0]
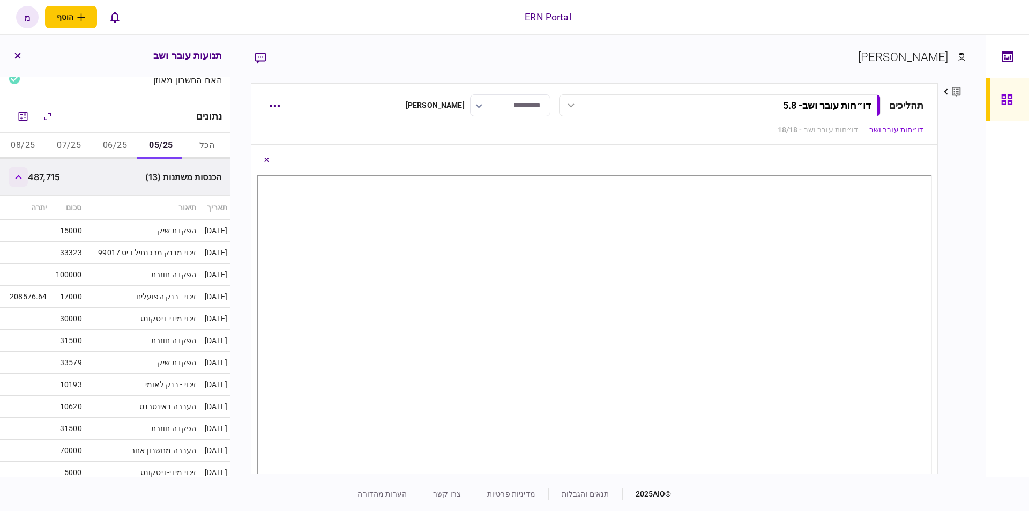
click at [15, 175] on button "button" at bounding box center [18, 176] width 19 height 19
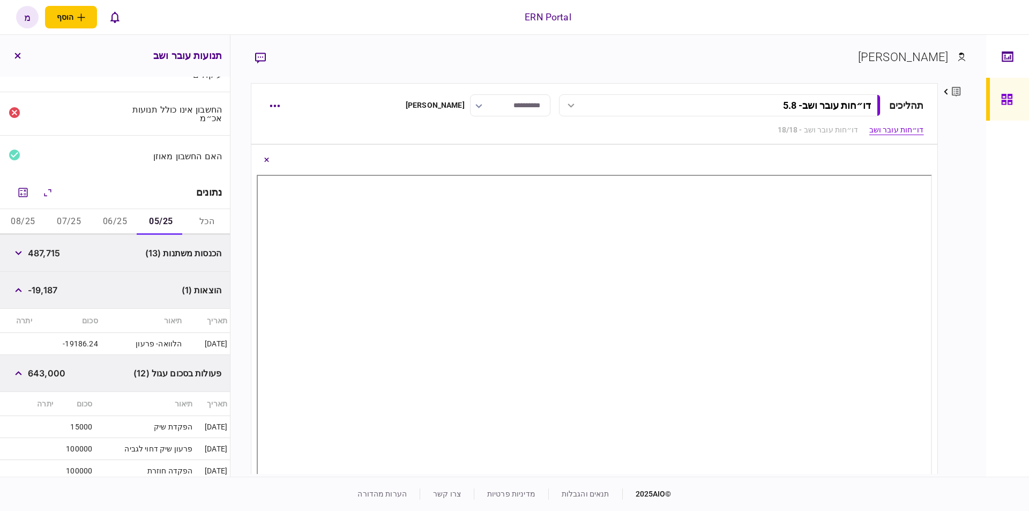
scroll to position [122, 0]
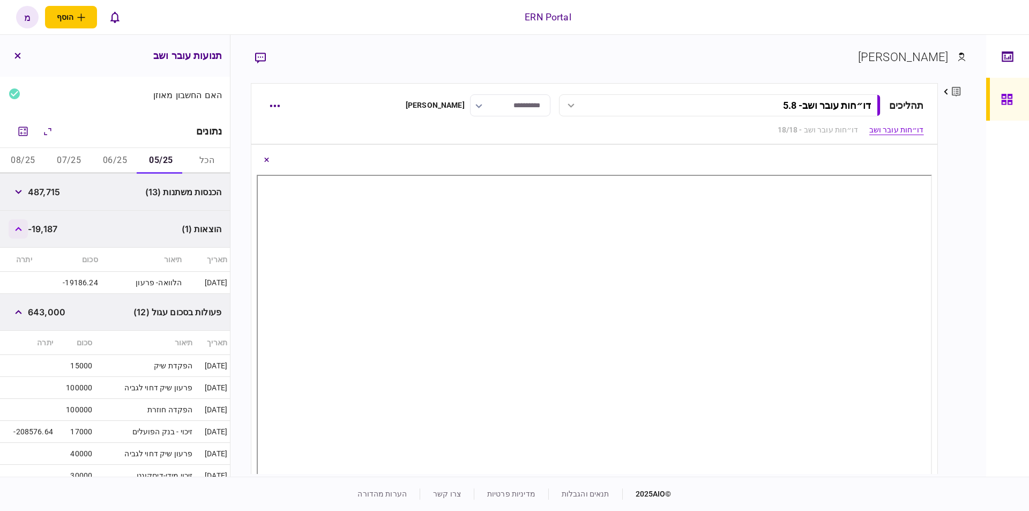
click at [14, 225] on button "button" at bounding box center [18, 228] width 19 height 19
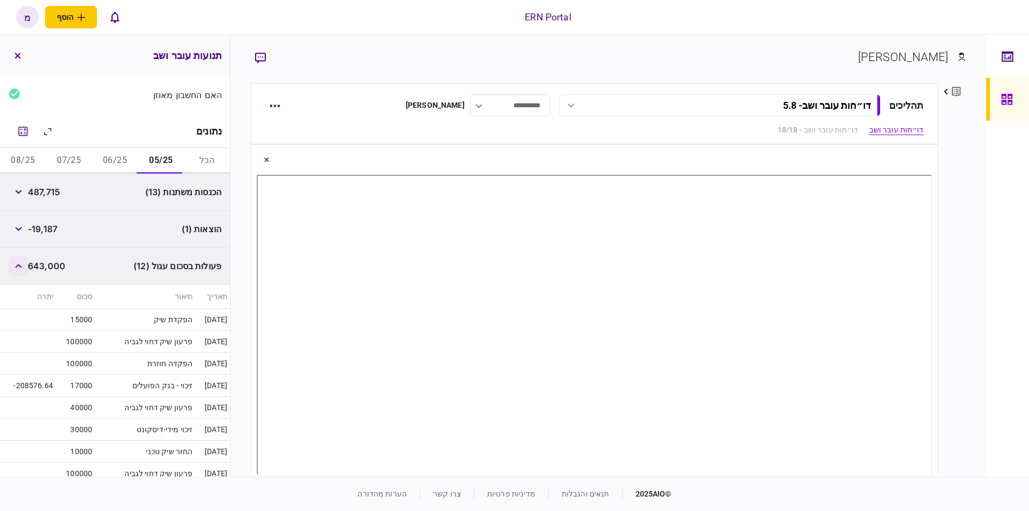
click at [18, 264] on icon "button" at bounding box center [18, 266] width 7 height 4
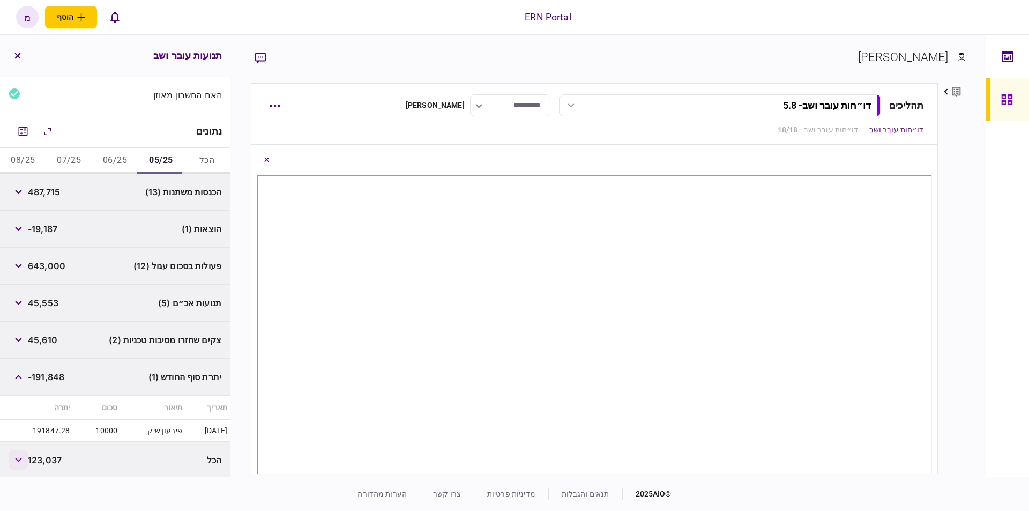
click at [18, 460] on icon "button" at bounding box center [18, 460] width 7 height 4
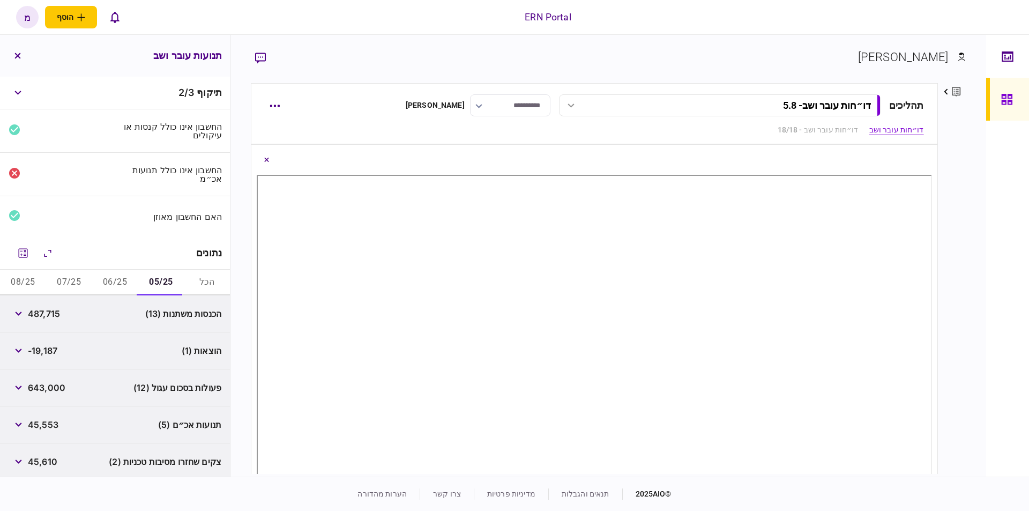
scroll to position [182, 0]
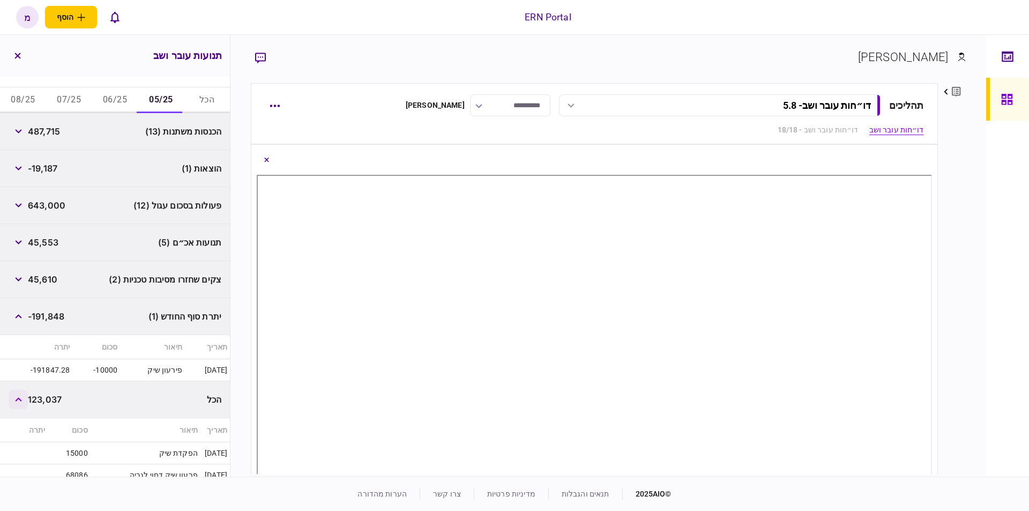
click at [22, 399] on icon "button" at bounding box center [18, 399] width 7 height 4
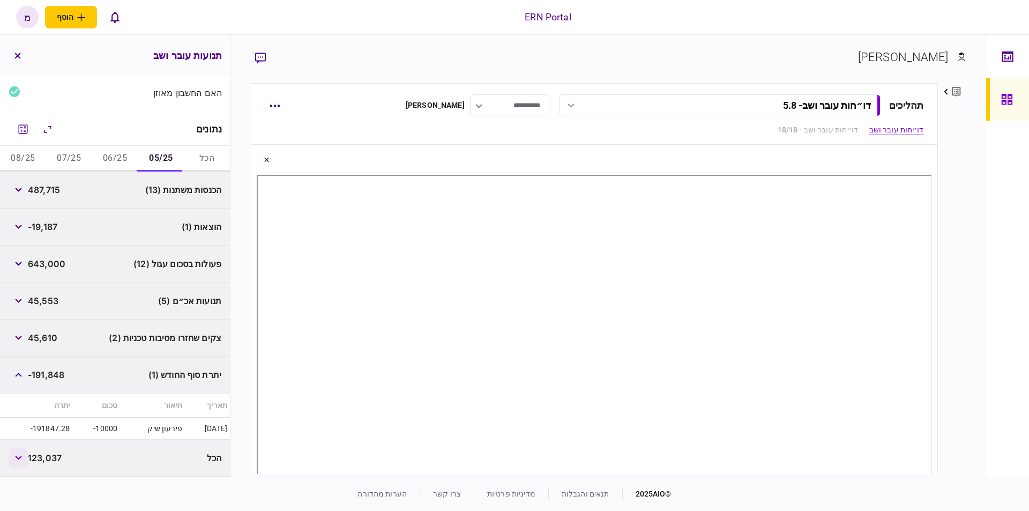
scroll to position [122, 0]
click at [124, 157] on button "06/25" at bounding box center [115, 161] width 46 height 26
